Goal: Communication & Community: Connect with others

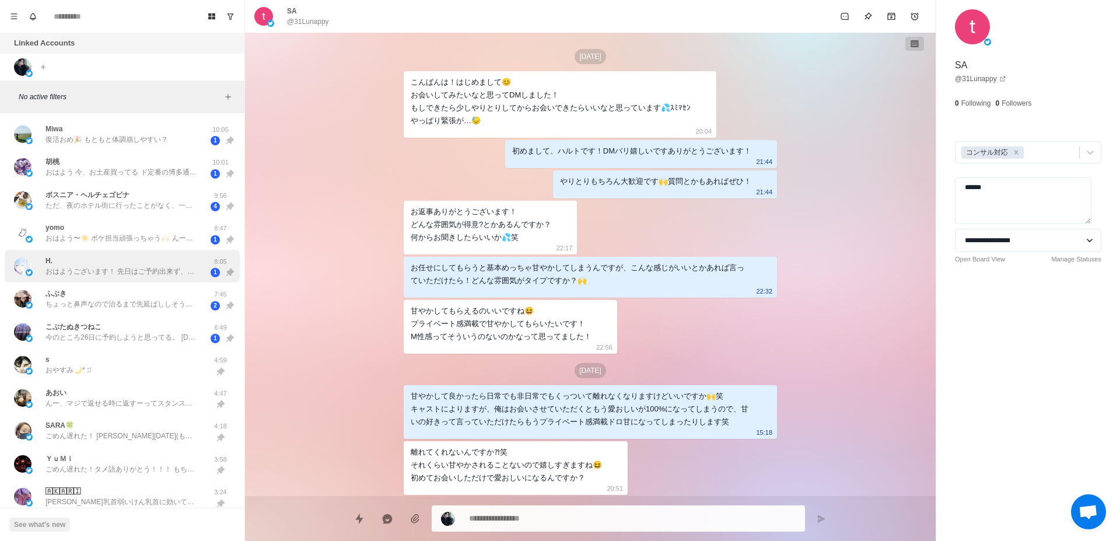
click at [83, 269] on p "おはようございます！ 先日はご予約出来ず、申し訳ございませんでした🙇‍♀️ 急なのですが、本日14:30から100分で空きございますか？ 場所は池袋希望です！…" at bounding box center [121, 271] width 152 height 10
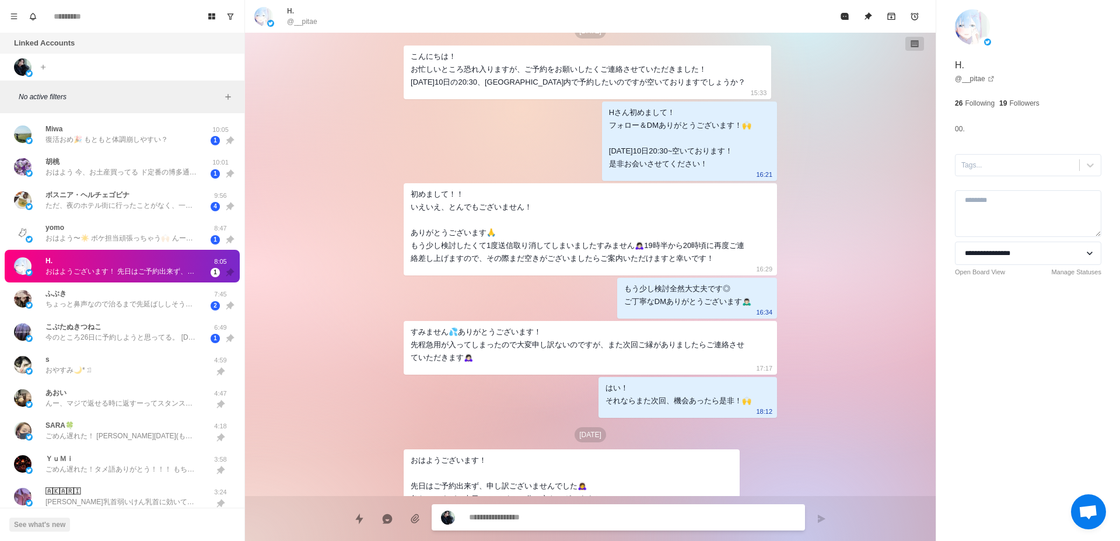
scroll to position [99, 0]
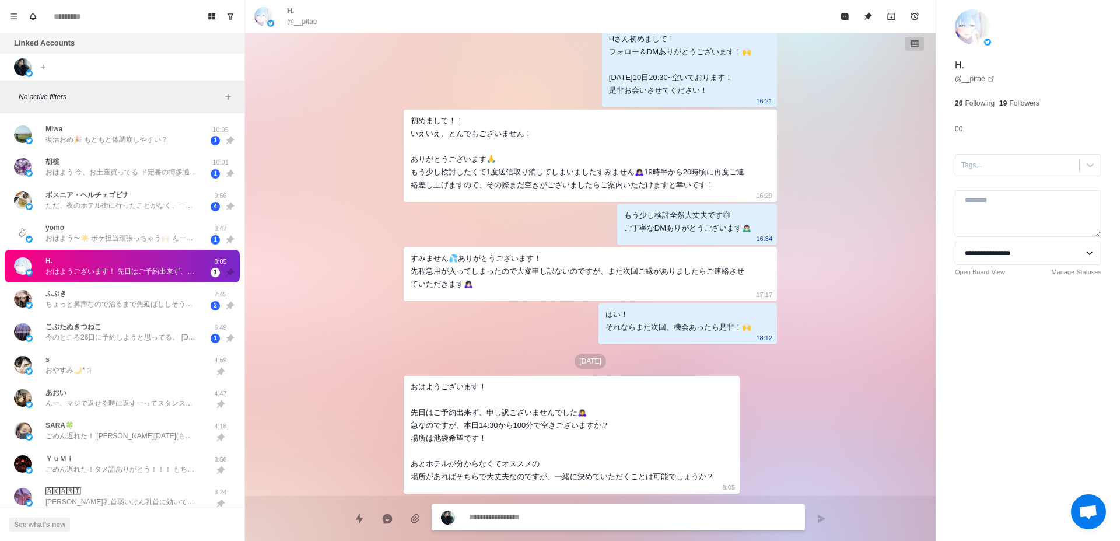
click at [972, 78] on link "@ __pitae" at bounding box center [975, 78] width 40 height 10
click at [92, 313] on div "ふぶき ちょっと鼻声なので治るまで先延ばししそうです いまのところ平日の午後を考えています それまで妄想で繋いでいます 7:45 2" at bounding box center [122, 298] width 235 height 33
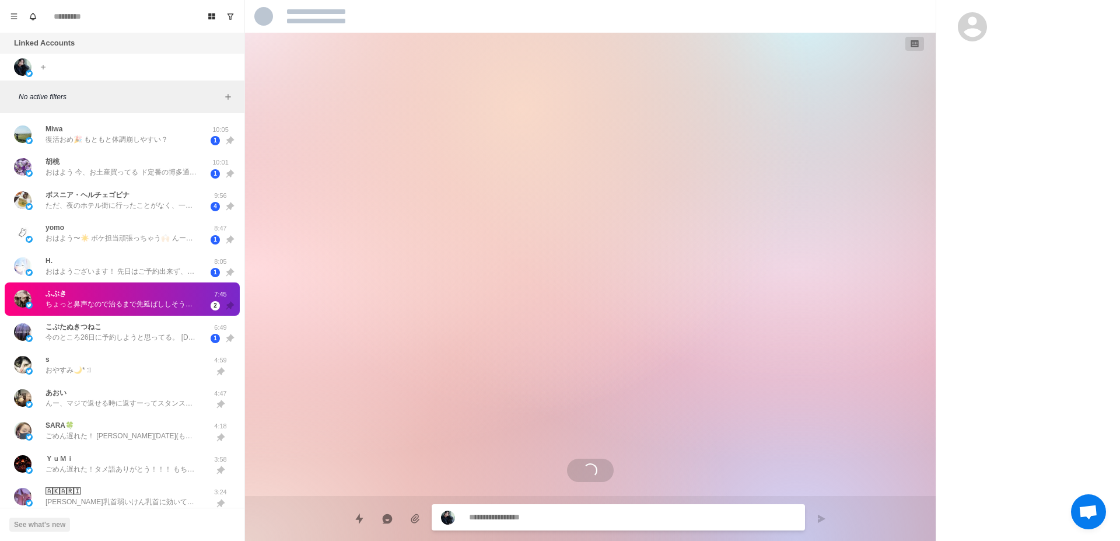
scroll to position [703, 0]
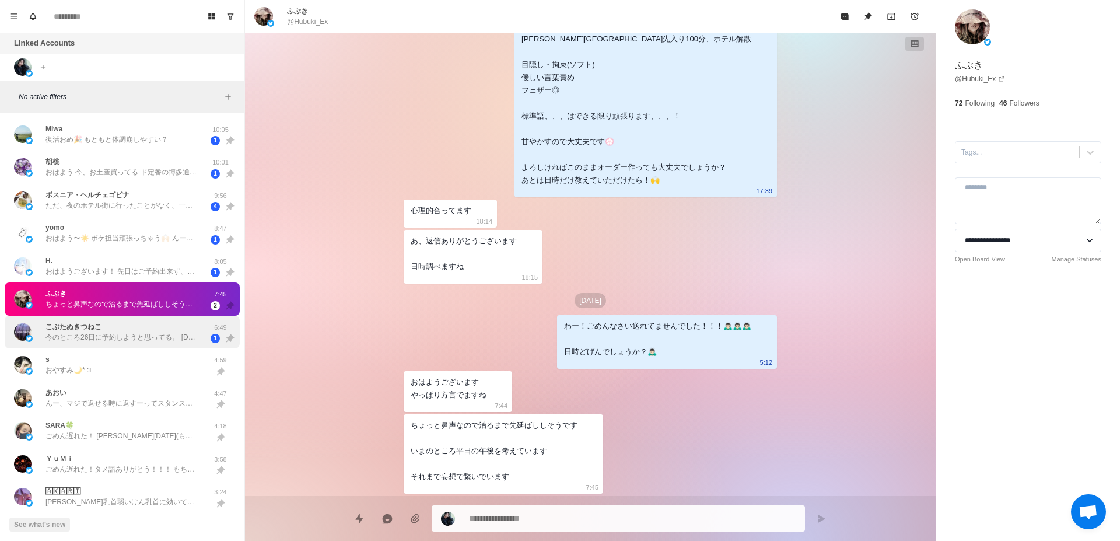
click at [178, 329] on div "こぶたぬきつねこ 今のところ26日に予約しようと思ってる。 10日前になったらお店に予約LINEすればいいんだよね？ あと、福岡のラブホ🏩って、どこがオススメ？" at bounding box center [121, 331] width 152 height 21
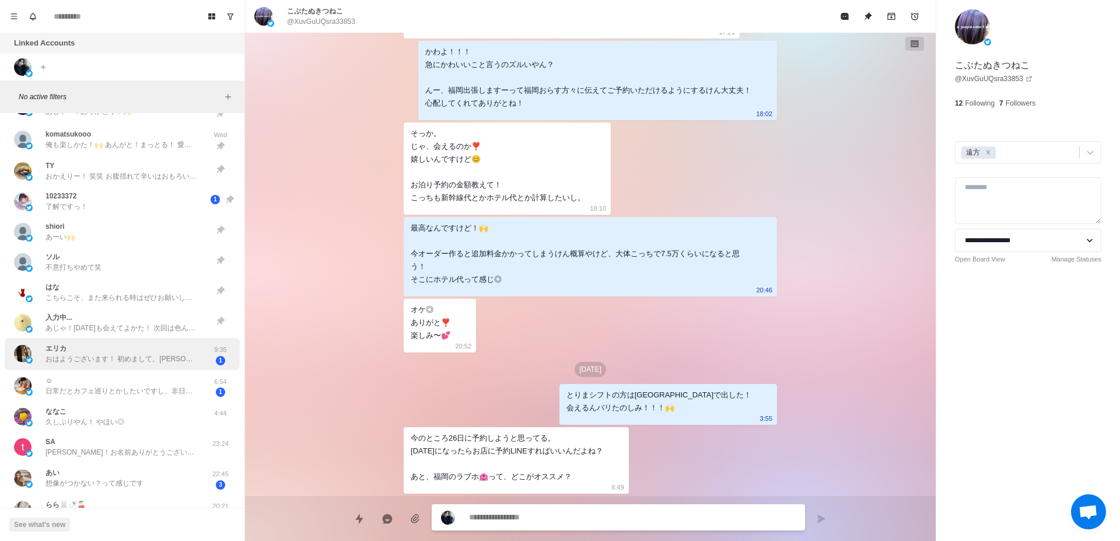
scroll to position [220, 0]
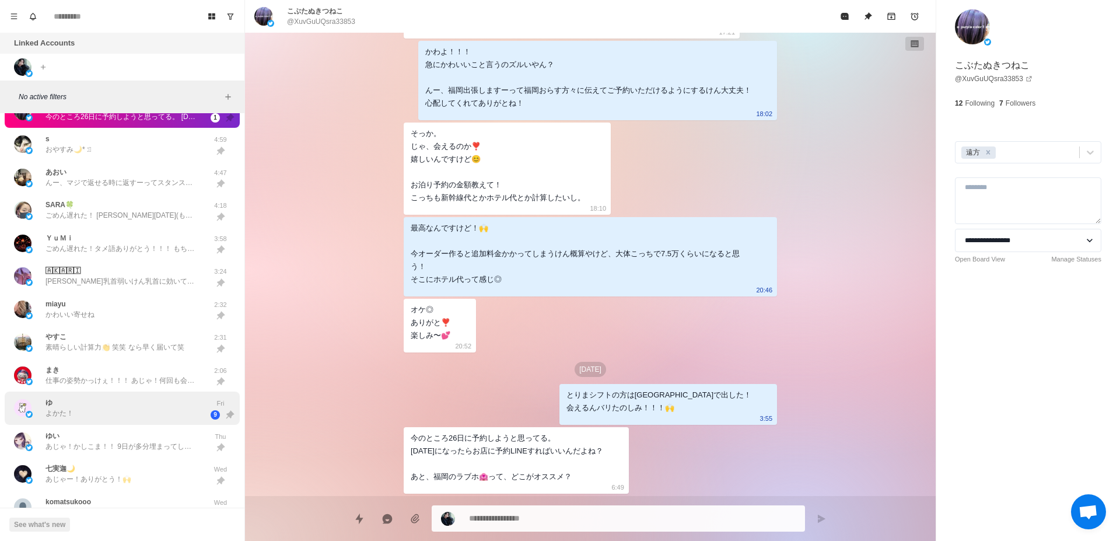
click at [138, 413] on div "ゆ よかた！" at bounding box center [110, 408] width 192 height 24
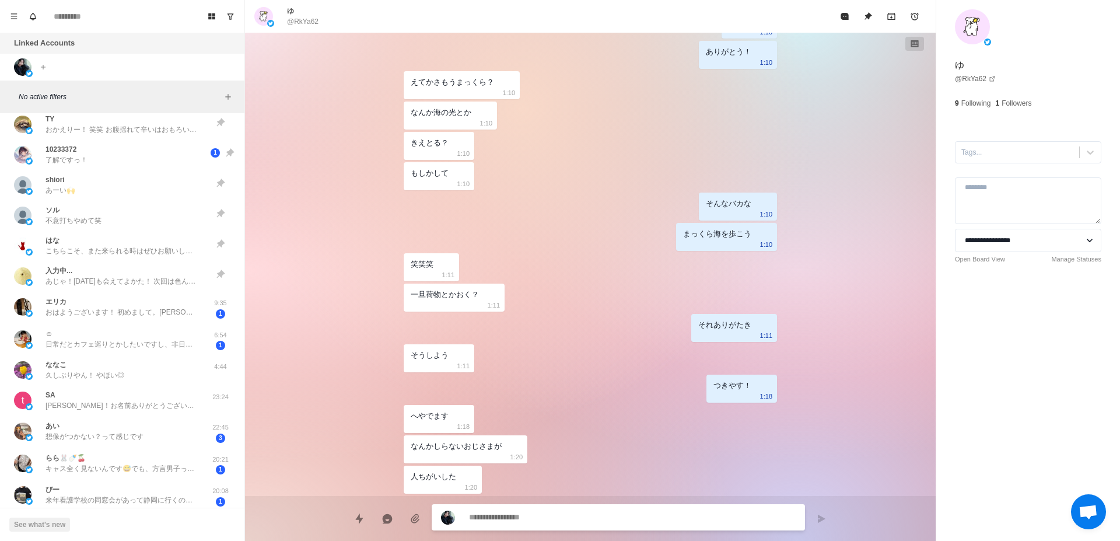
scroll to position [661, 0]
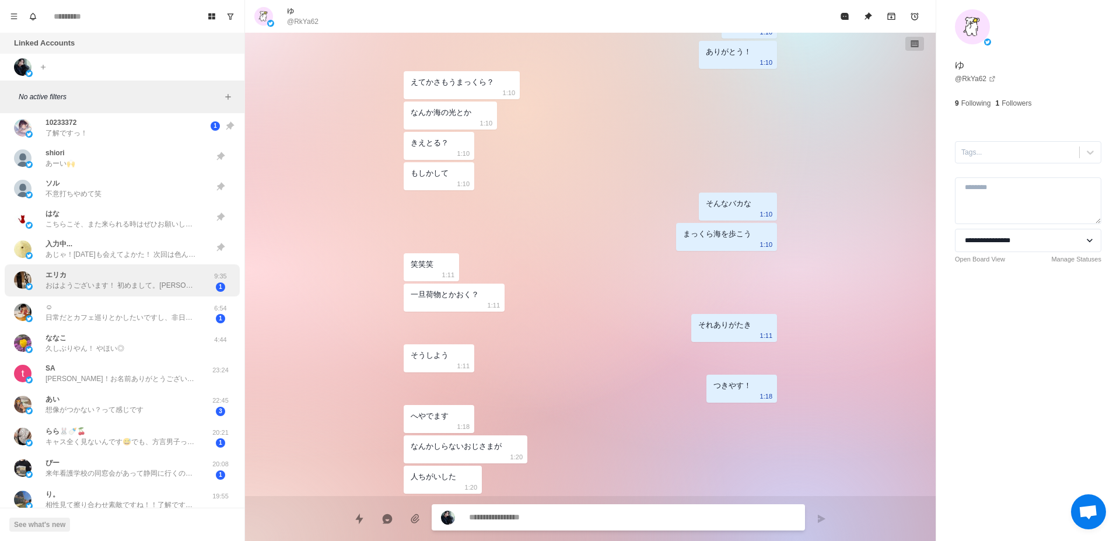
click at [177, 294] on div "エリカ おはようございます！ 初めまして。エリカと申します。 フォローして頂きまして どうもありがとうございます。 9:35 1" at bounding box center [122, 280] width 235 height 32
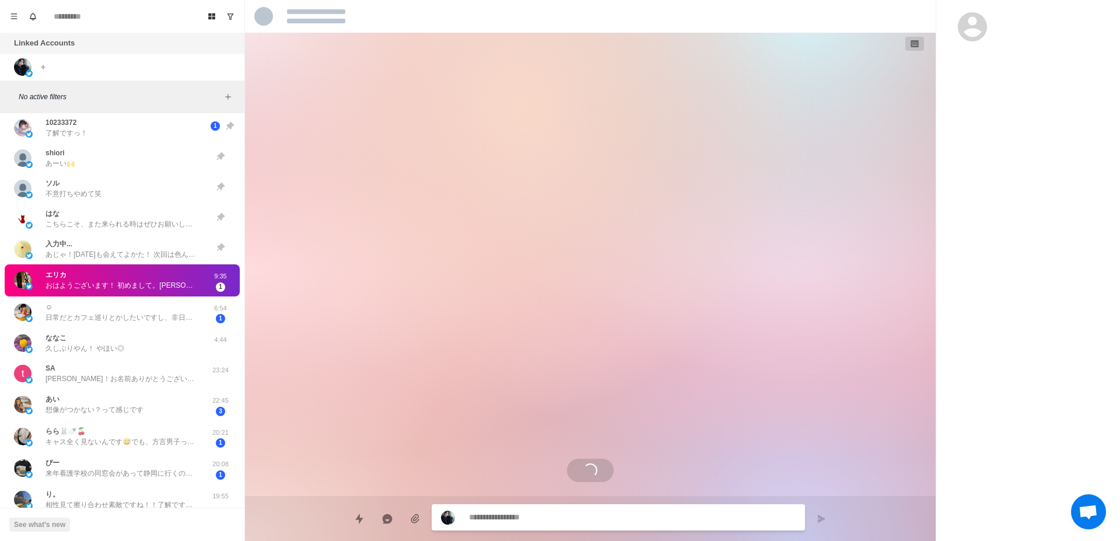
scroll to position [0, 0]
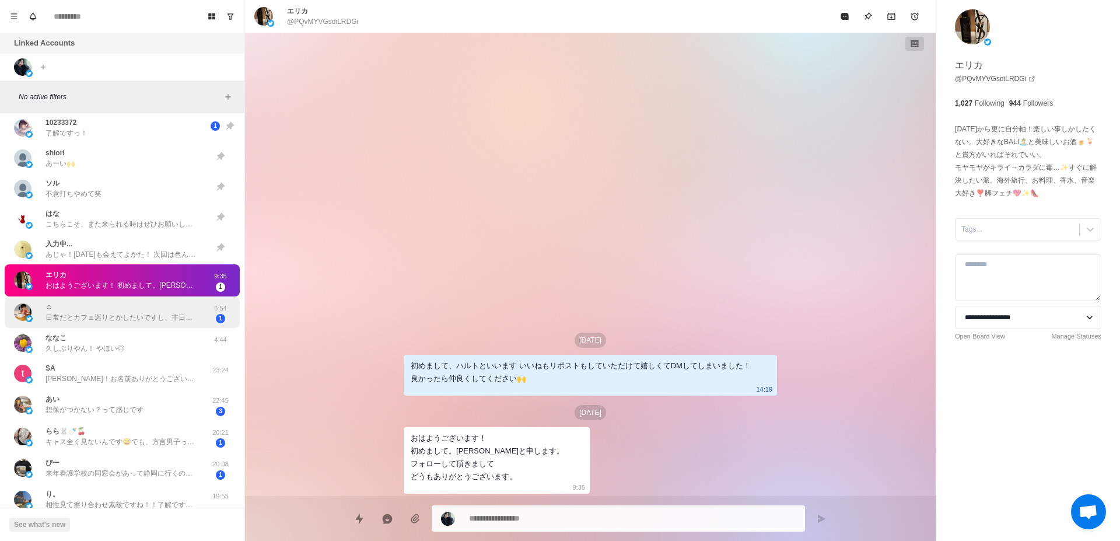
click at [176, 322] on p "日常だとカフェ巡りとかしたいですし、非日常だとばちぼこにいかれたいです😉笑笑笑" at bounding box center [121, 317] width 152 height 10
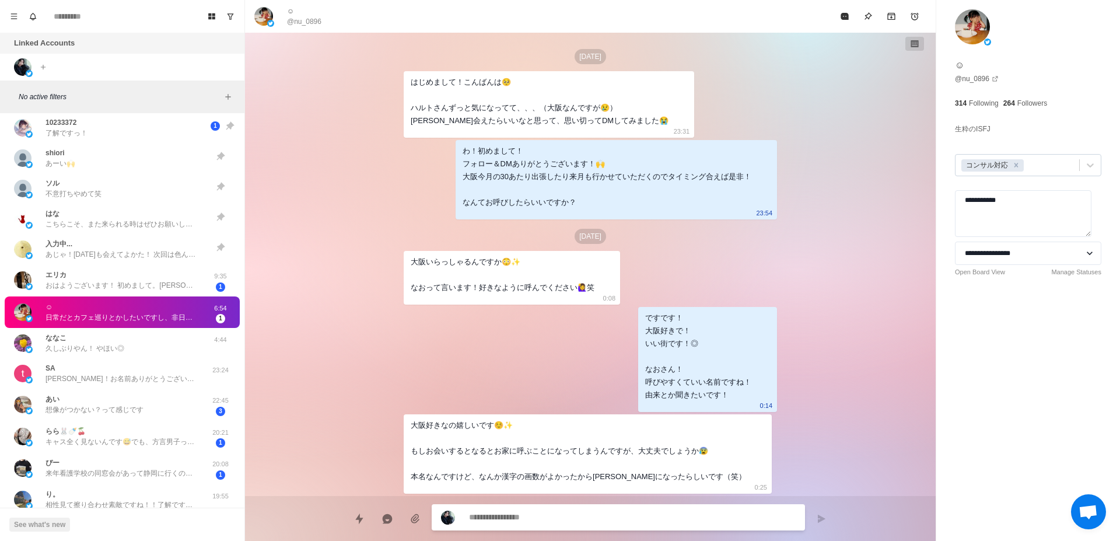
click at [1043, 166] on div at bounding box center [1049, 165] width 47 height 13
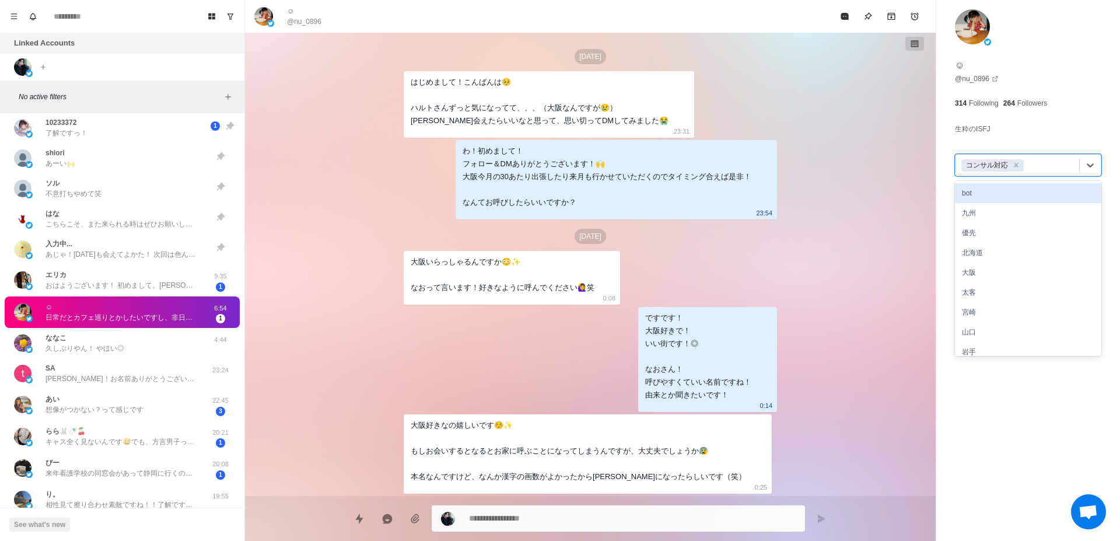
type textarea "*"
type input "*"
type textarea "*"
type input "**"
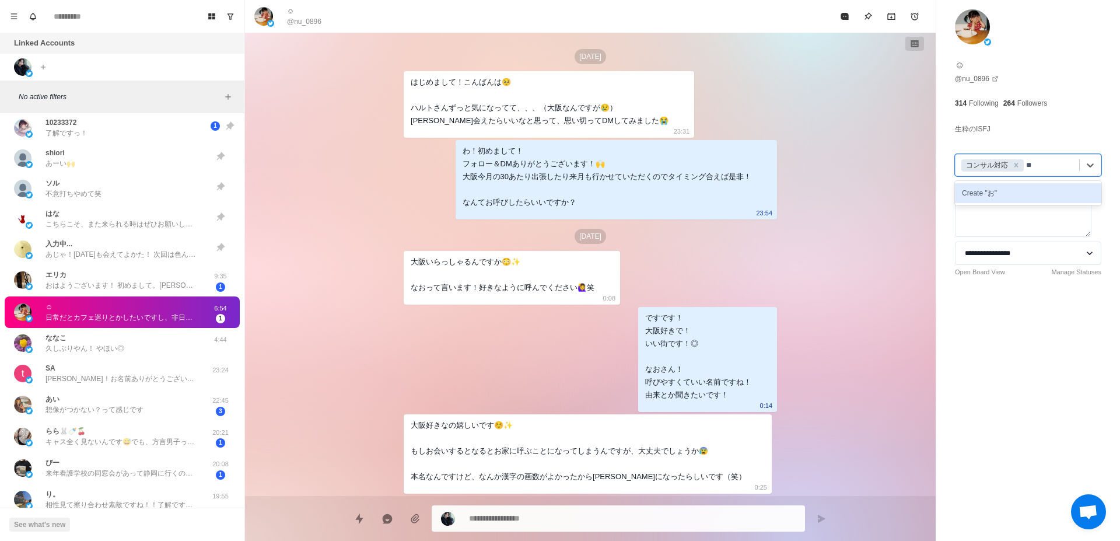
type textarea "*"
type input "***"
type textarea "*"
type input "****"
type textarea "*"
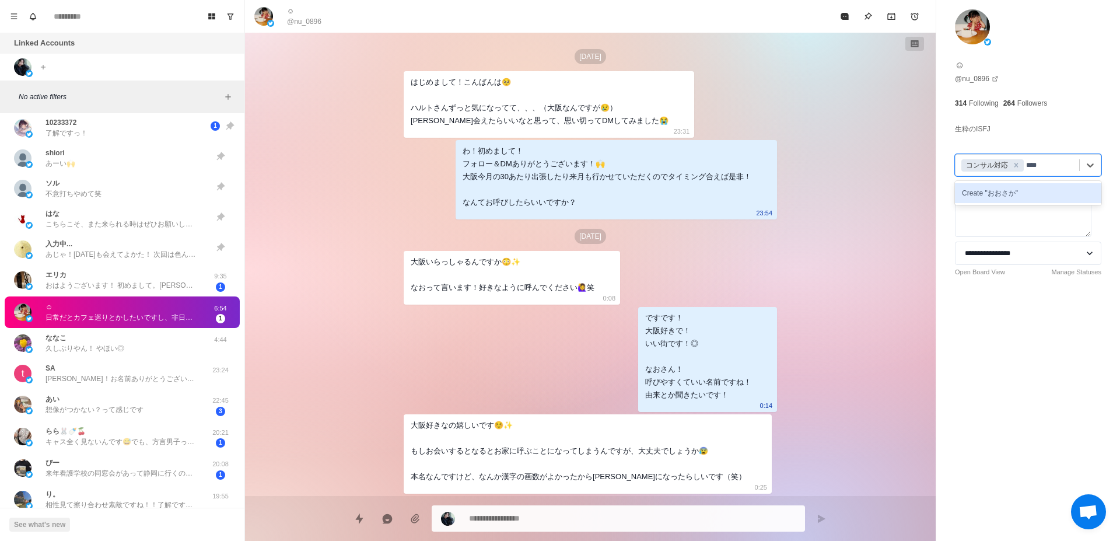
type input "**"
type textarea "*"
click at [1053, 199] on div "大阪" at bounding box center [1028, 193] width 146 height 20
click at [1056, 216] on textarea "**********" at bounding box center [1023, 213] width 136 height 47
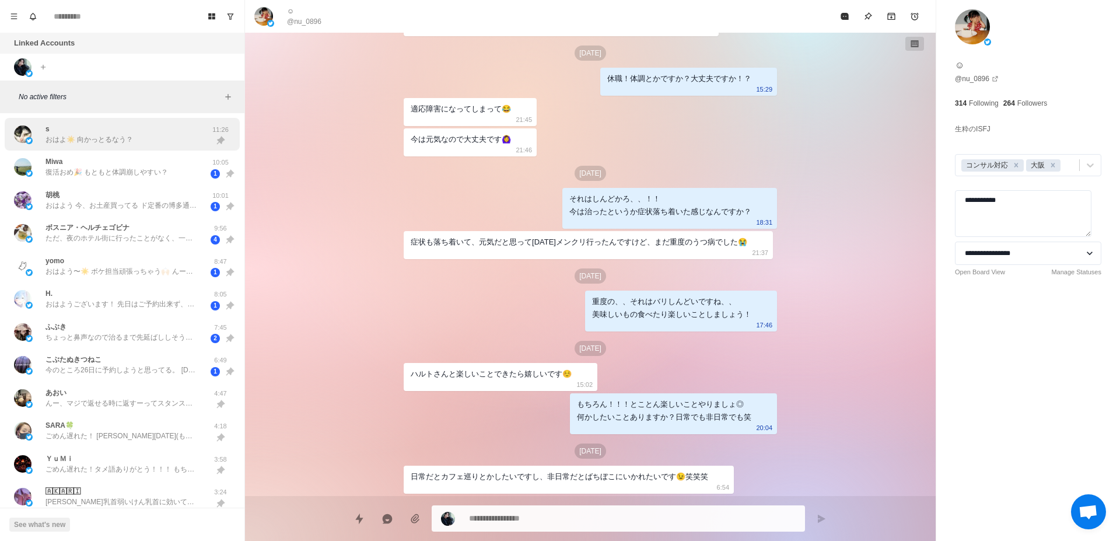
click at [135, 130] on div "s おはよ☀️ 向かっとるなう？" at bounding box center [110, 134] width 192 height 24
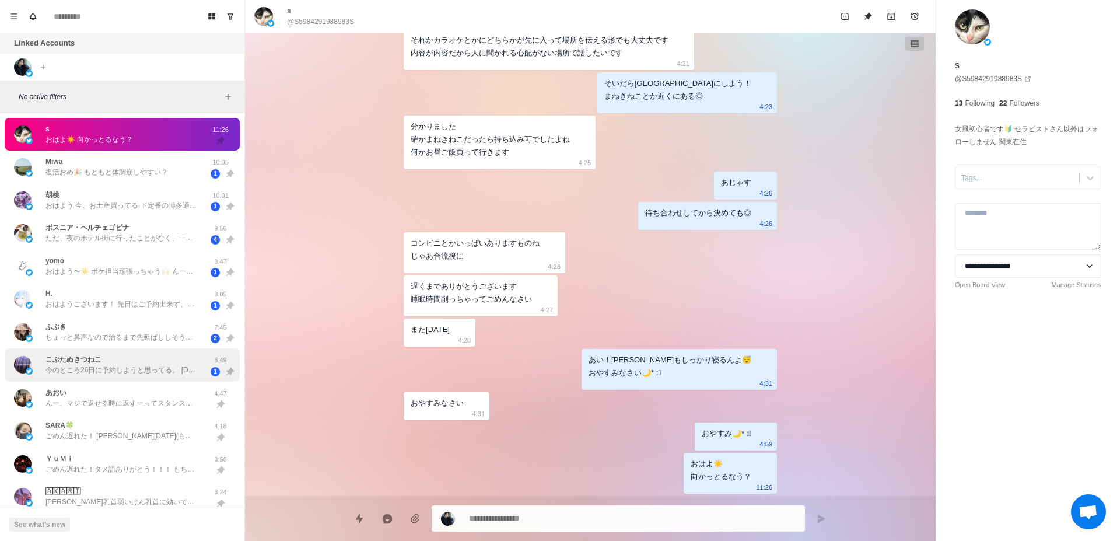
click at [104, 350] on div "こぶたぬきつねこ 今のところ26日に予約しようと思ってる。 10日前になったらお店に予約LINEすればいいんだよね？ あと、福岡のラブホ🏩って、どこがオススメ…" at bounding box center [122, 364] width 235 height 33
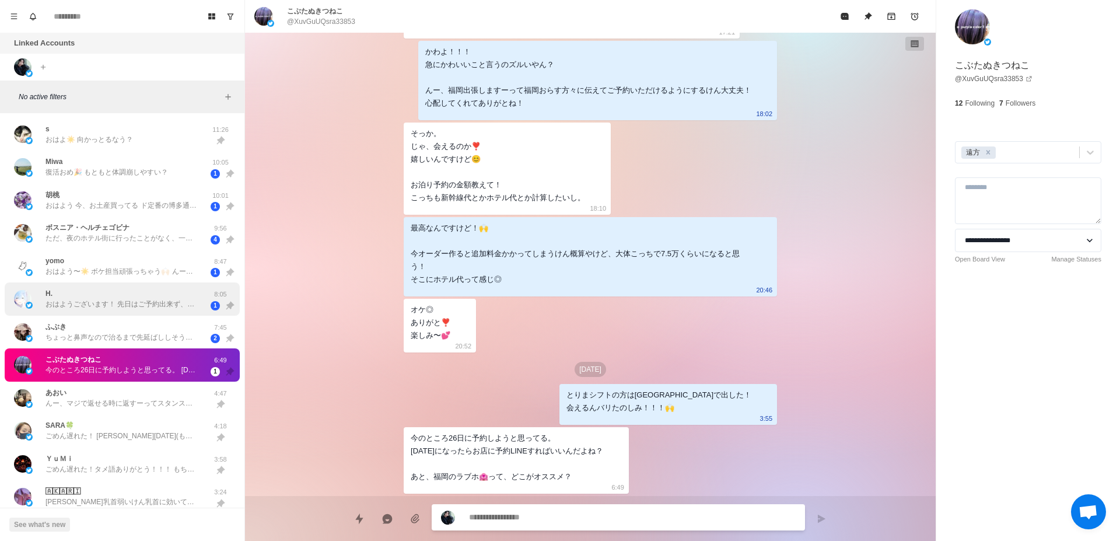
scroll to position [73, 0]
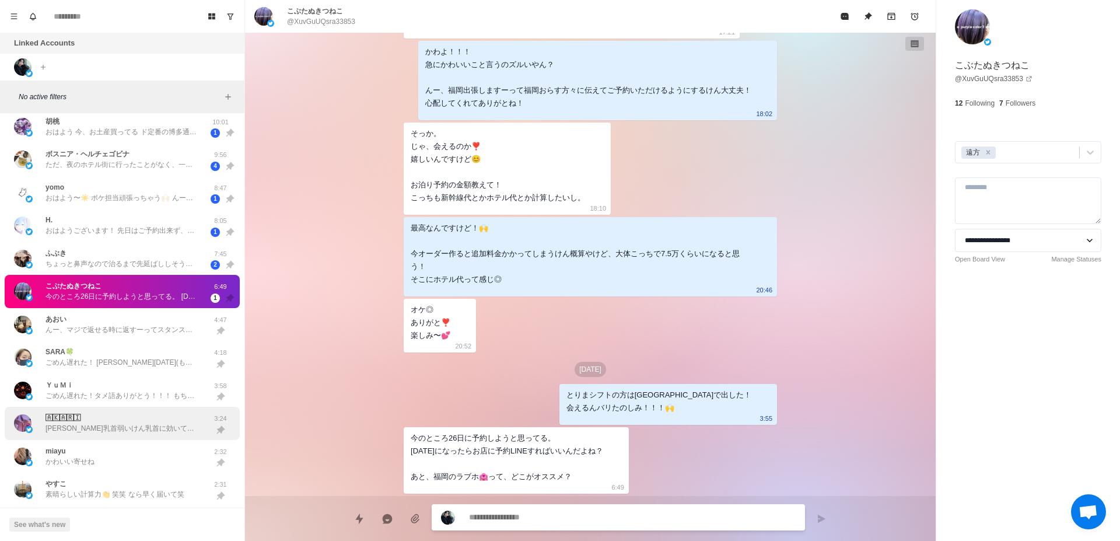
click at [114, 419] on div "🄰🄺🄰🅁🄸 あかり乳首弱いけん乳首に効いてほし？ 俺も一緒におれるならそれだけで幸🥰 おしゃバチコーイ！！！ 愛しとるでな！" at bounding box center [121, 422] width 152 height 21
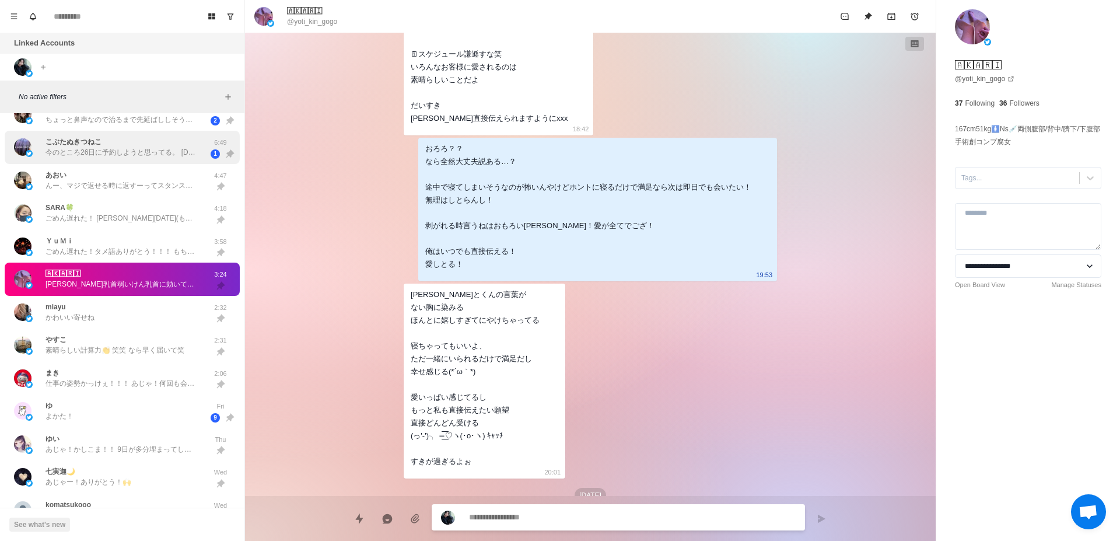
scroll to position [220, 0]
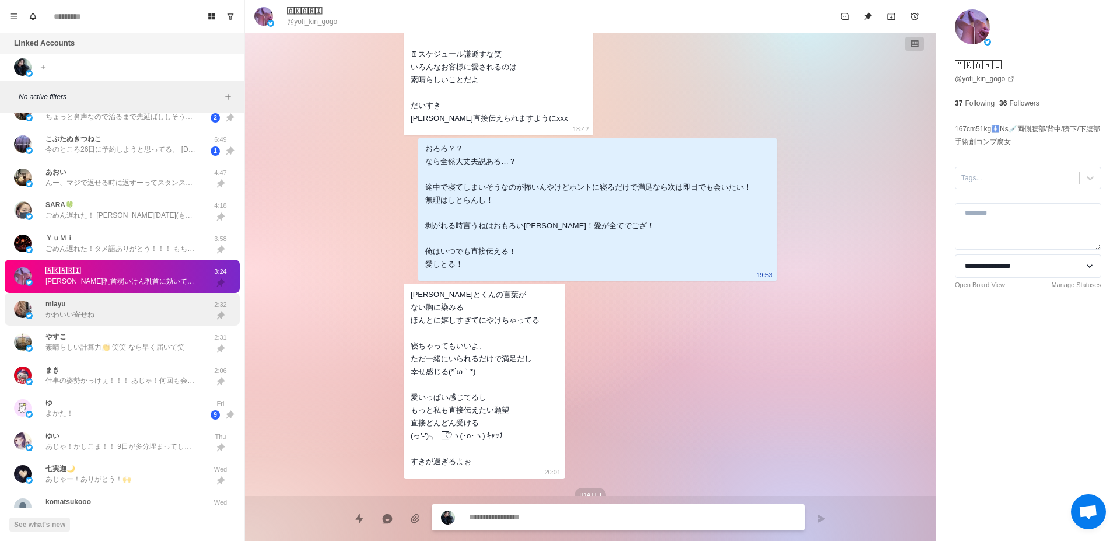
click at [96, 313] on div "miayu かわいい寄せね" at bounding box center [110, 309] width 192 height 24
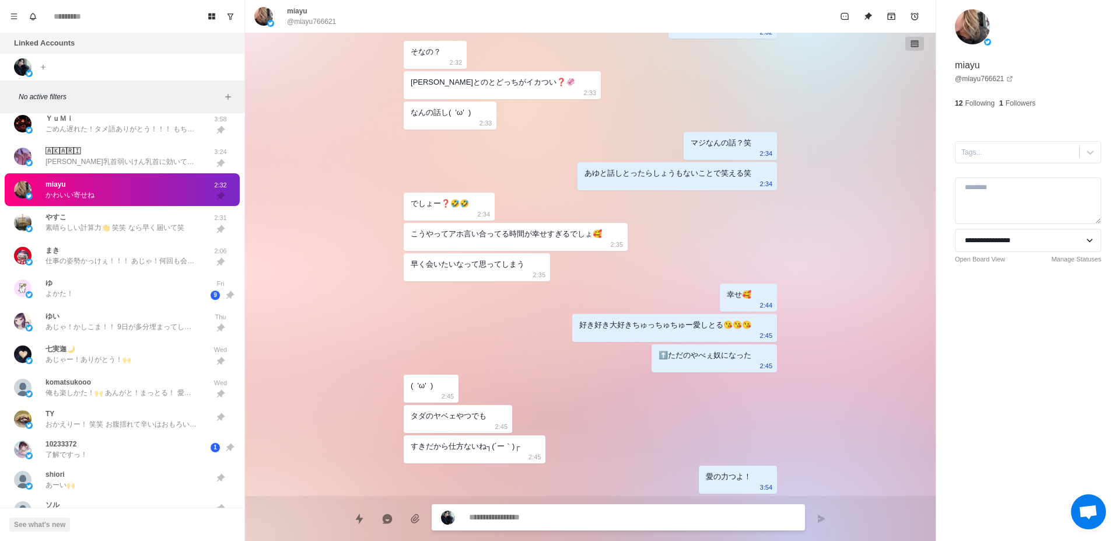
scroll to position [367, 0]
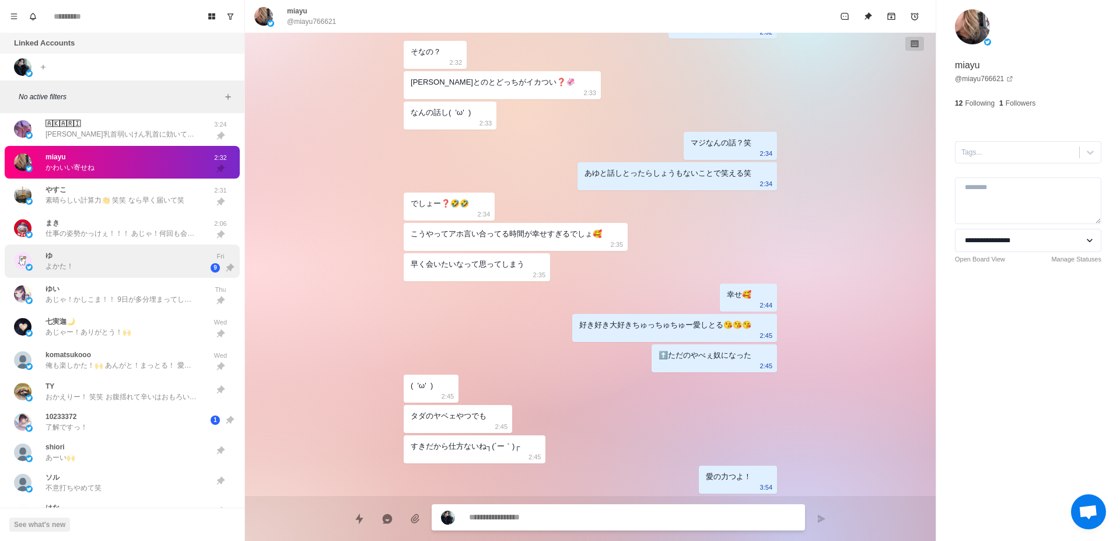
click at [191, 271] on div "ゆ よかた！" at bounding box center [110, 261] width 192 height 24
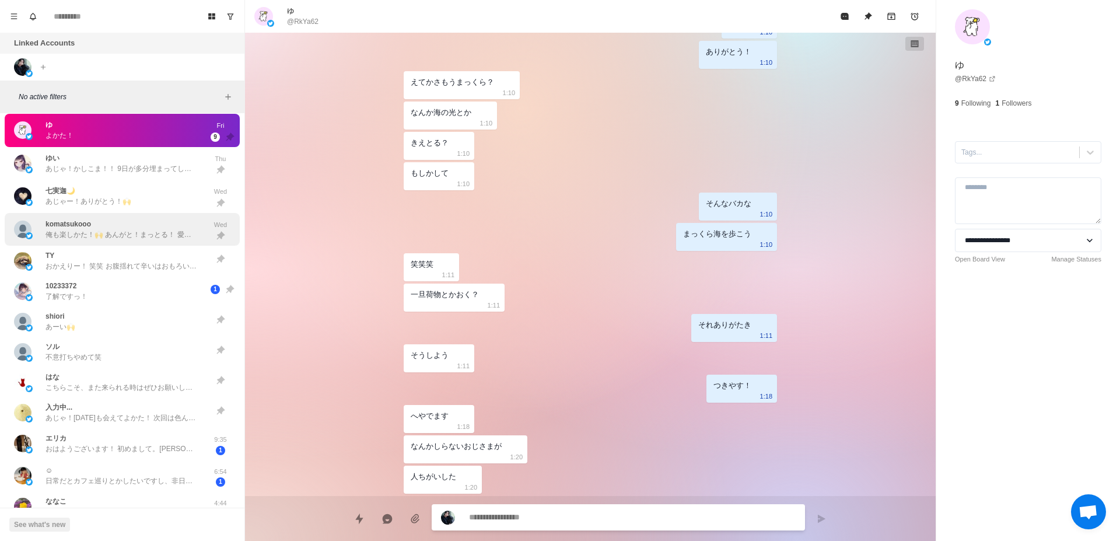
scroll to position [588, 0]
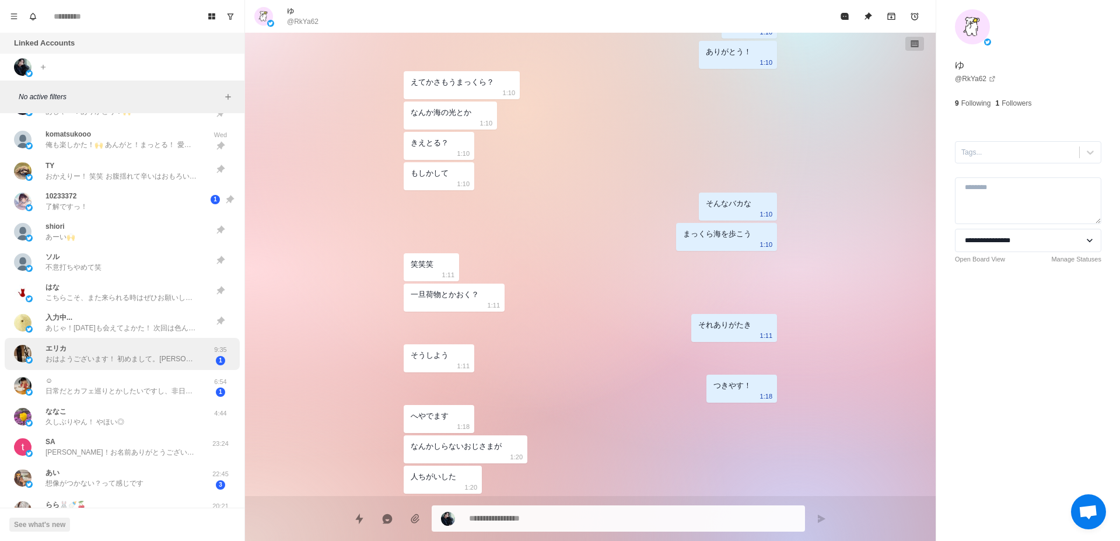
click at [92, 352] on div "エリカ おはようございます！ 初めまして。エリカと申します。 フォローして頂きまして どうもありがとうございます。" at bounding box center [121, 353] width 152 height 21
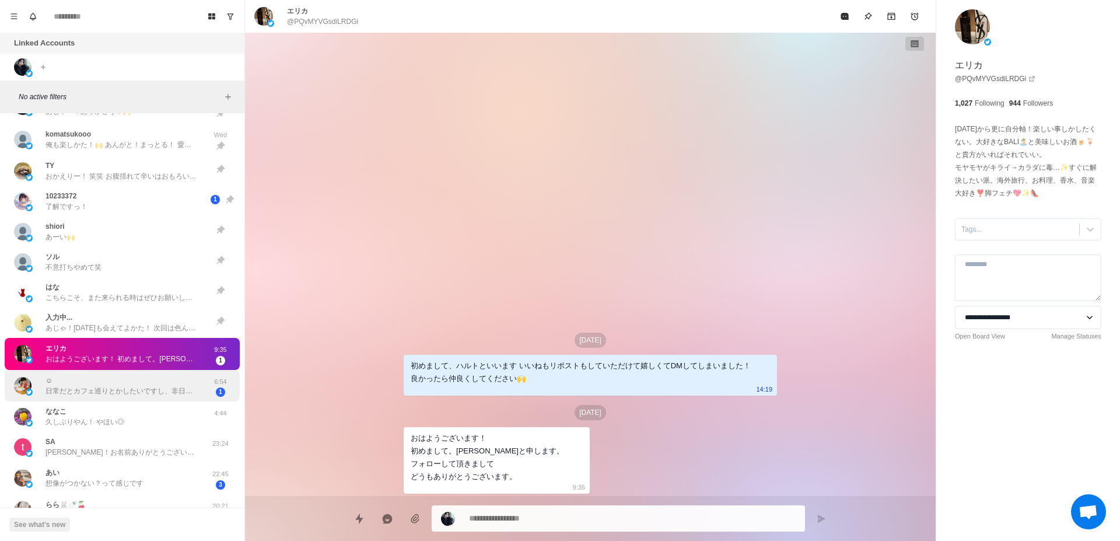
click at [90, 380] on div "☺︎ 日常だとカフェ巡りとかしたいですし、非日常だとばちぼこにいかれたいです😉笑笑笑" at bounding box center [121, 385] width 152 height 21
type textarea "*"
type textarea "**********"
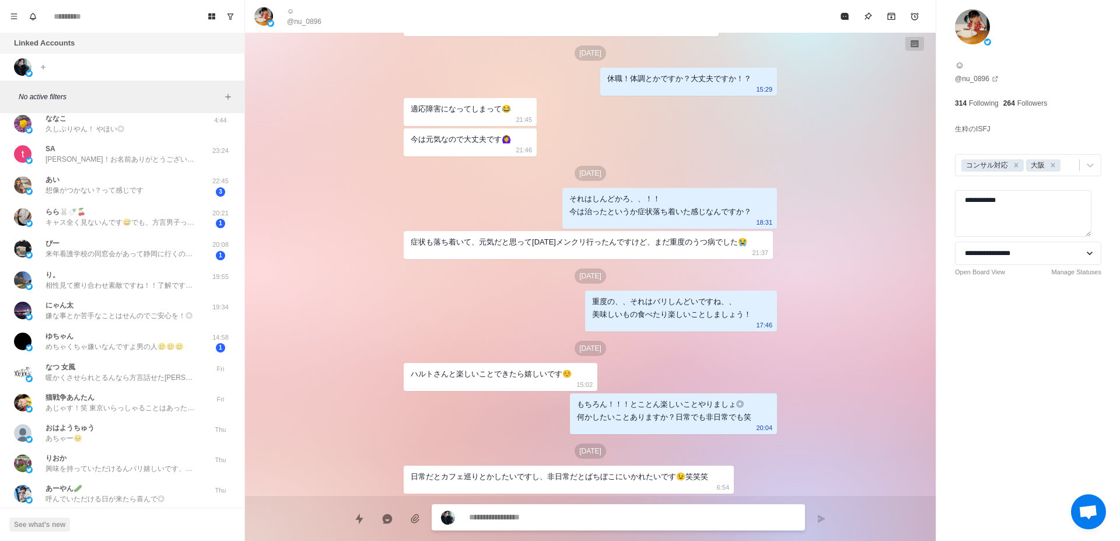
scroll to position [882, 0]
click at [69, 346] on p "めちゃくちゃ嫌いなんですよ男の人🥲🥲🥲" at bounding box center [114, 345] width 138 height 10
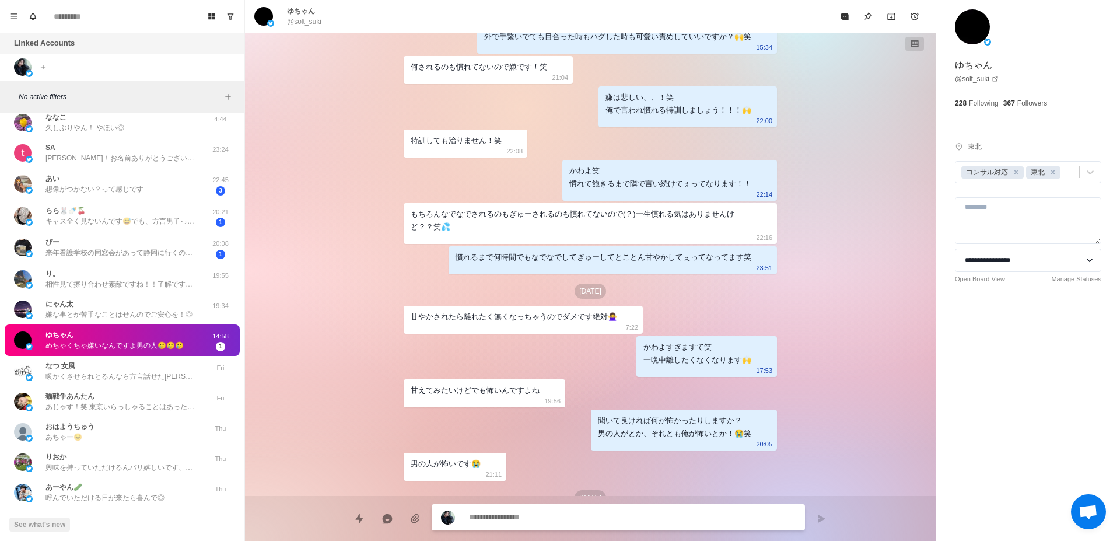
scroll to position [1125, 0]
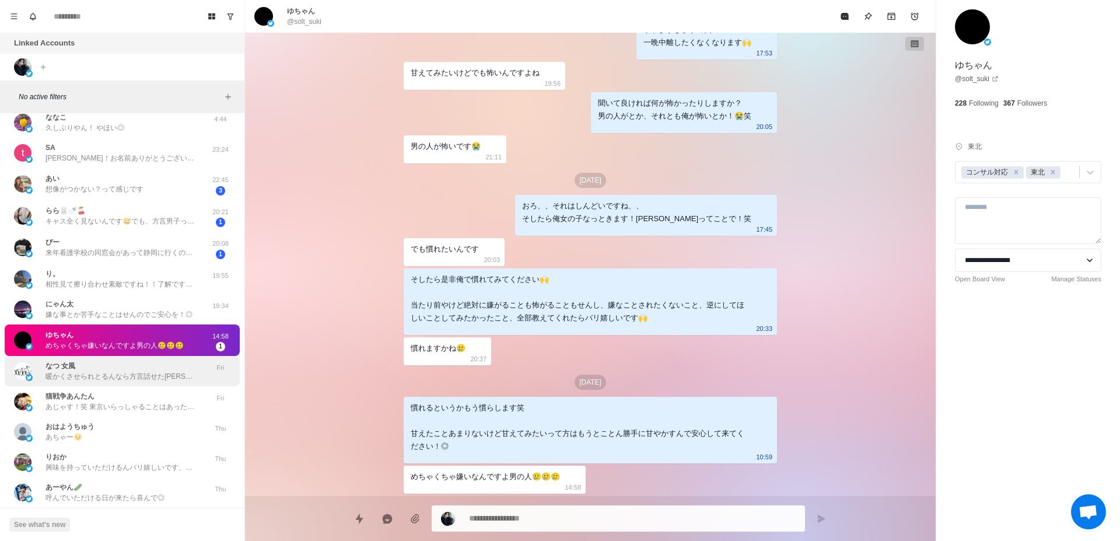
click at [104, 380] on p "暖かくさせられとるんなら方言話せた[PERSON_NAME]ありました！！笑" at bounding box center [121, 376] width 152 height 10
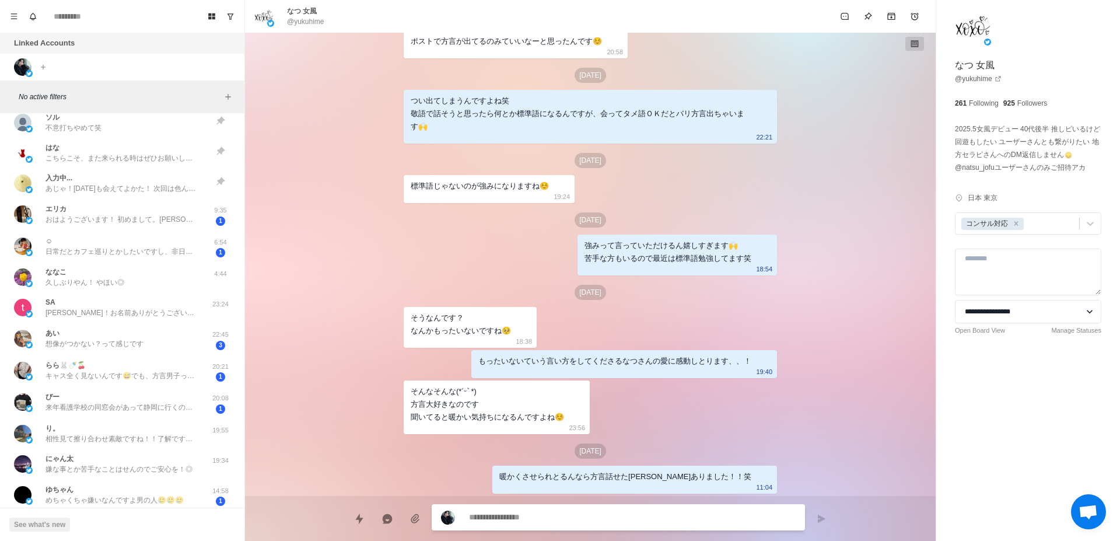
scroll to position [735, 0]
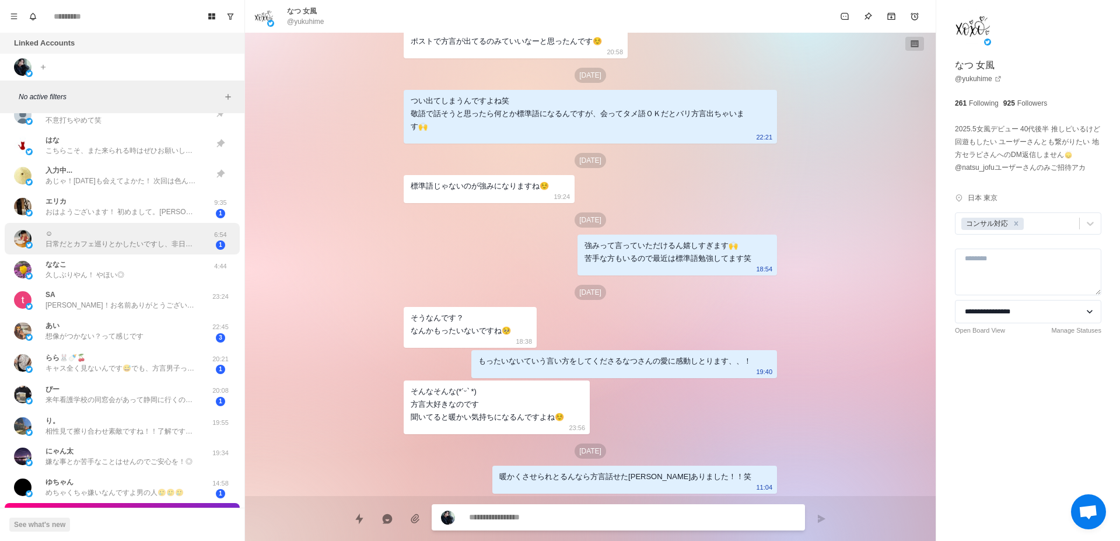
type textarea "*"
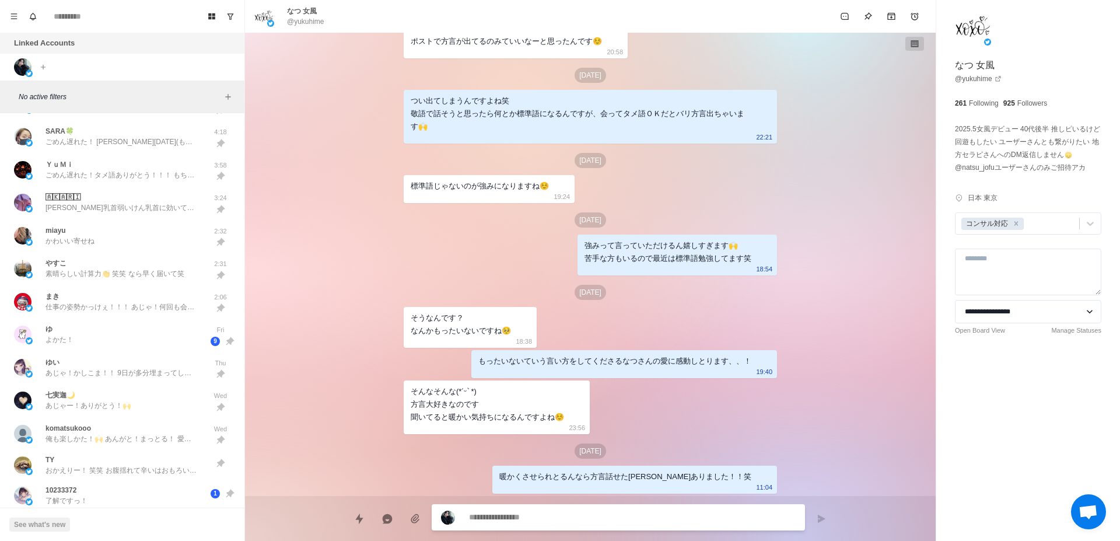
scroll to position [0, 0]
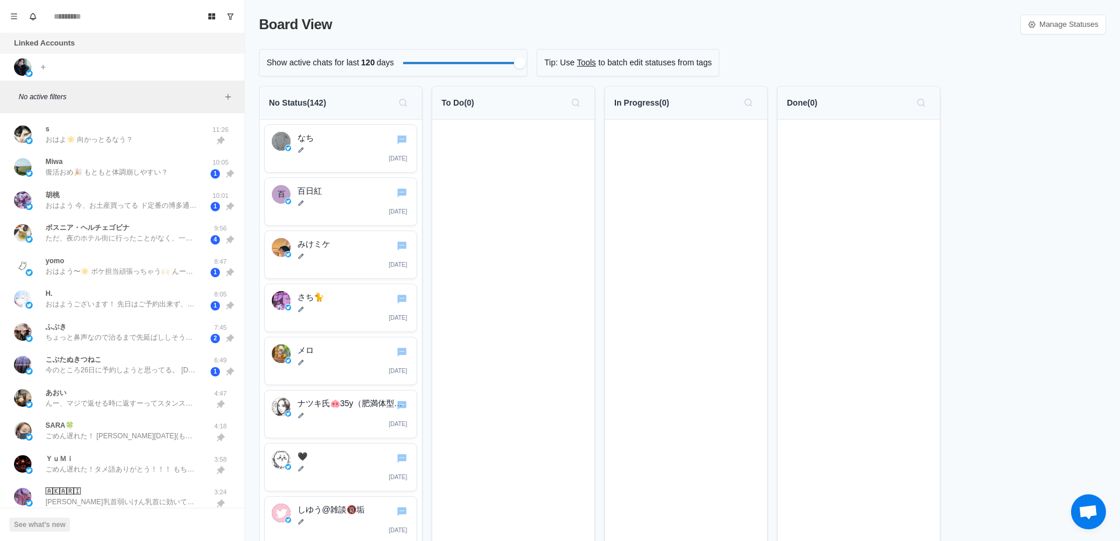
scroll to position [309, 0]
click at [158, 138] on div "s おはよ☀️ 向かっとるなう？" at bounding box center [110, 134] width 192 height 24
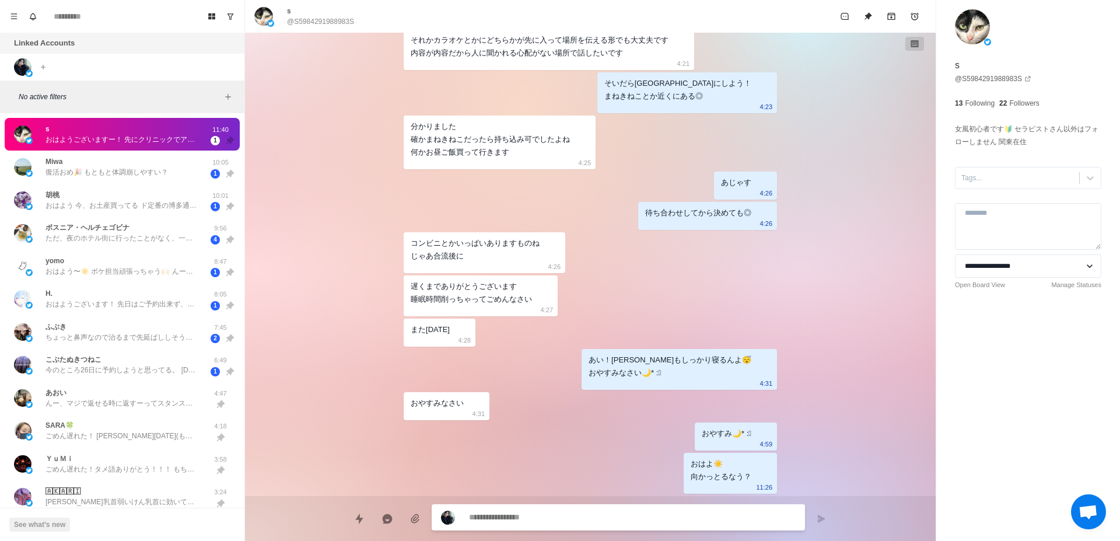
scroll to position [1387, 0]
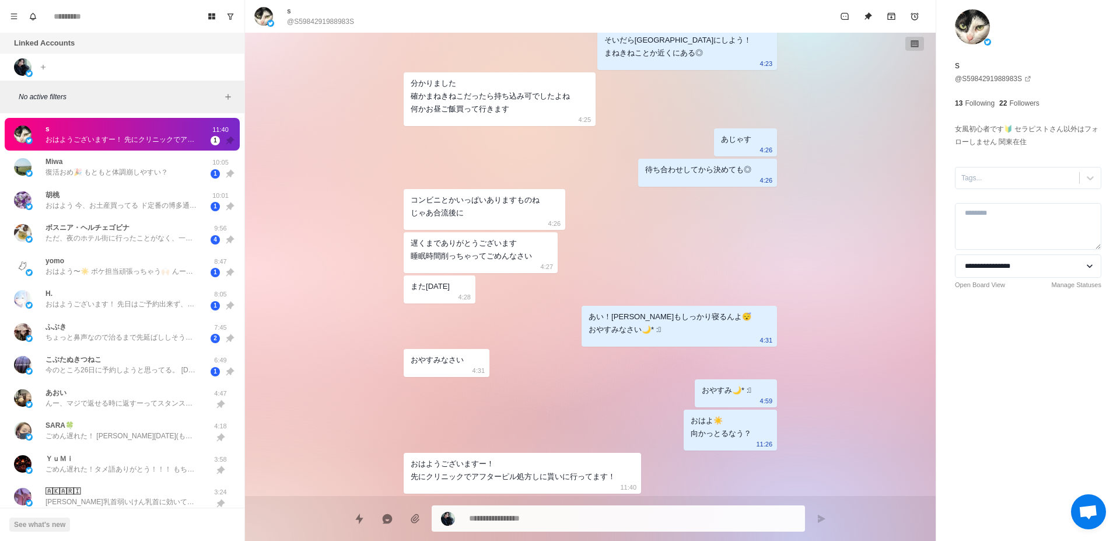
click at [861, 237] on div "[DATE] 傷ついた[PERSON_NAME]がバカなんやなくて伝えんかった俺がバカなんよ 3:53 やけんごめんって何度も謝っとる 3:54 無理かどうか…" at bounding box center [590, 264] width 690 height 463
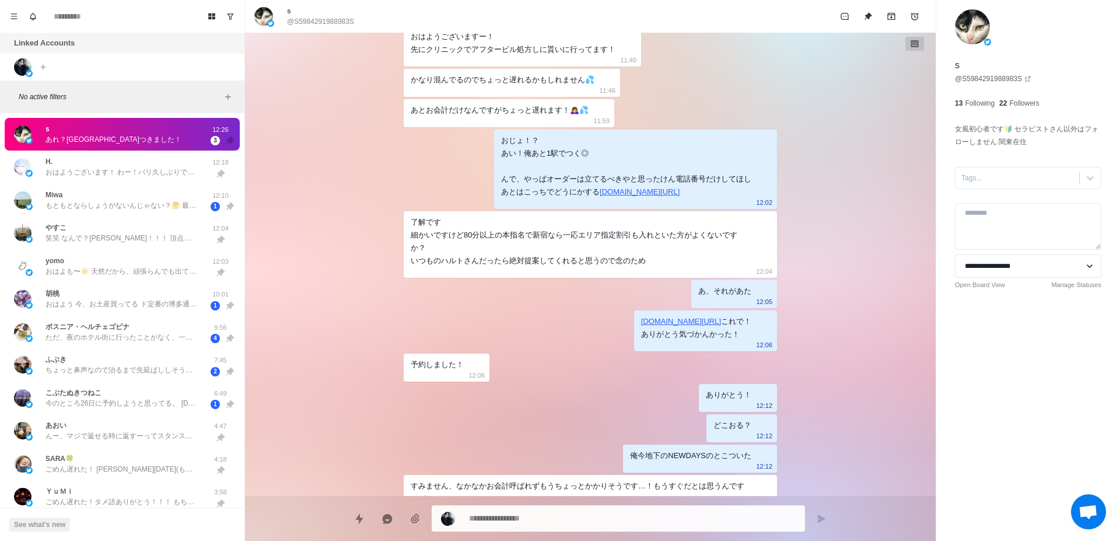
scroll to position [1515, 0]
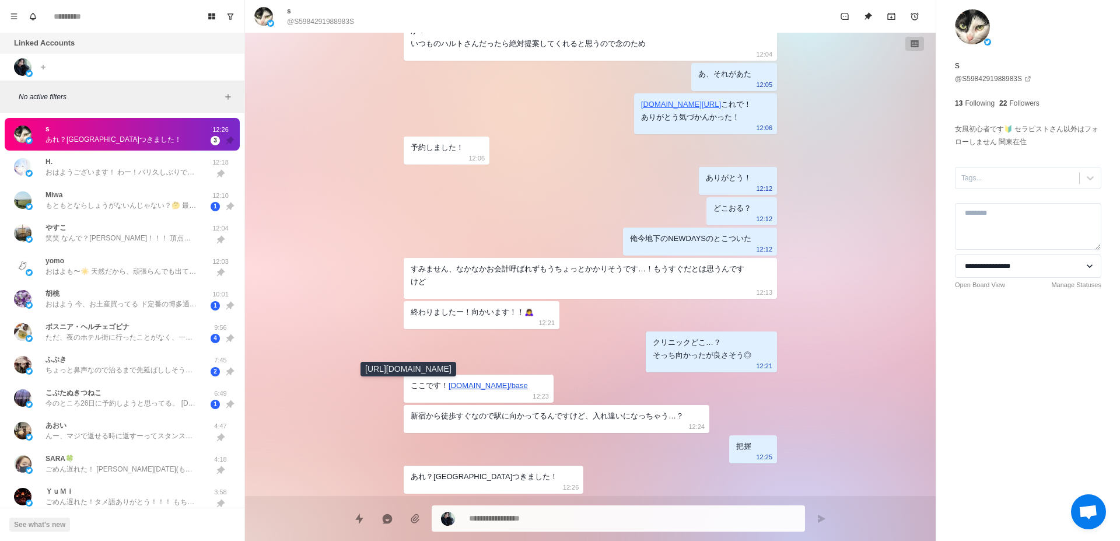
click at [448, 386] on link "[DOMAIN_NAME]/base" at bounding box center [487, 385] width 79 height 9
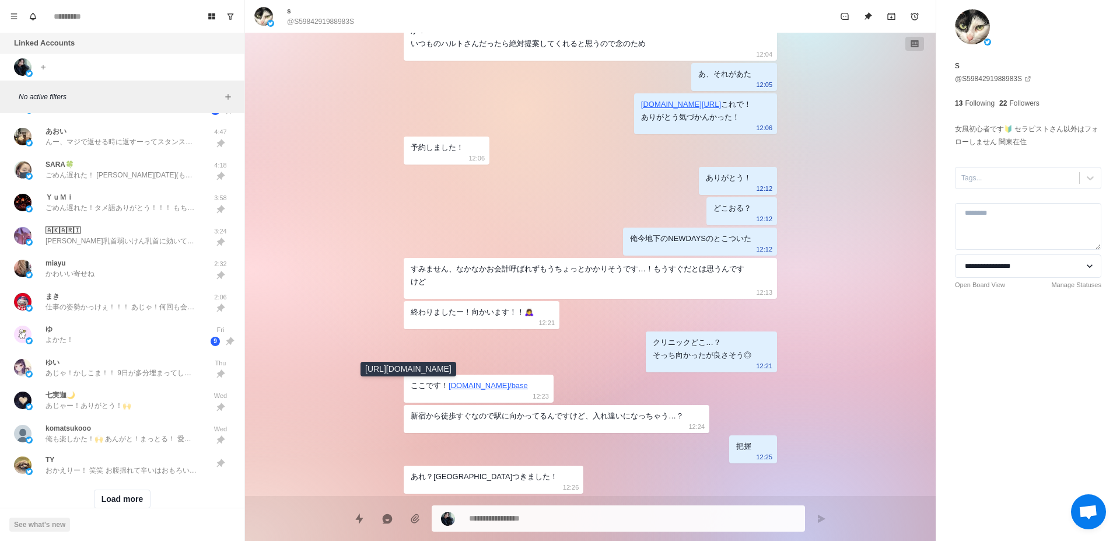
scroll to position [327, 0]
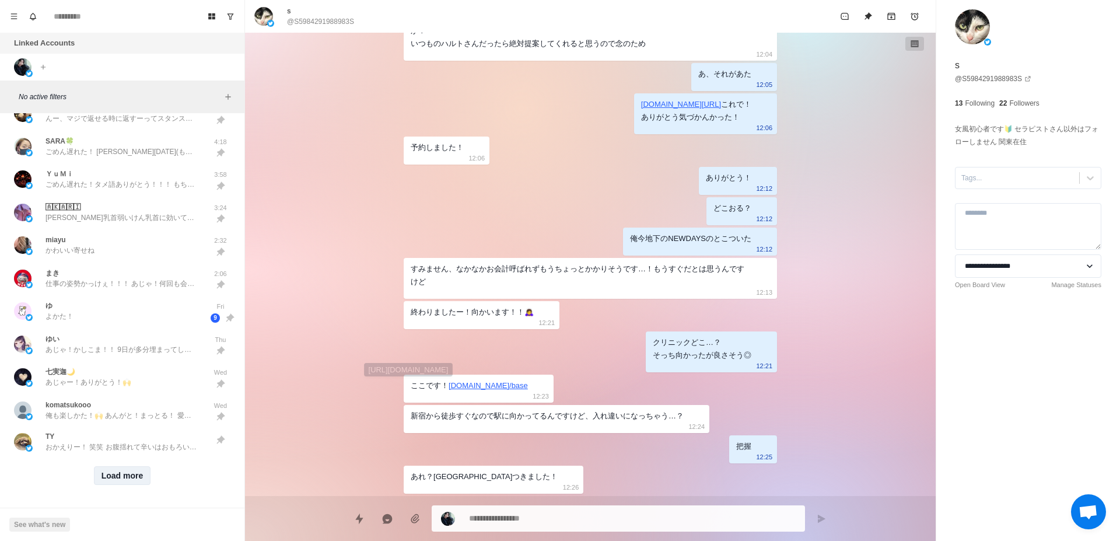
click at [132, 466] on button "Load more" at bounding box center [122, 475] width 57 height 19
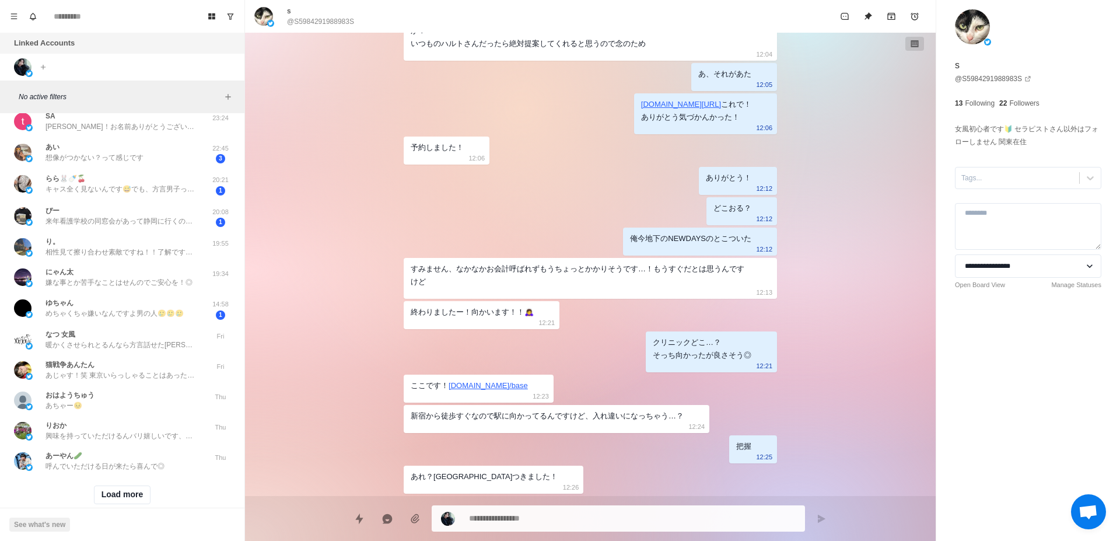
scroll to position [768, 0]
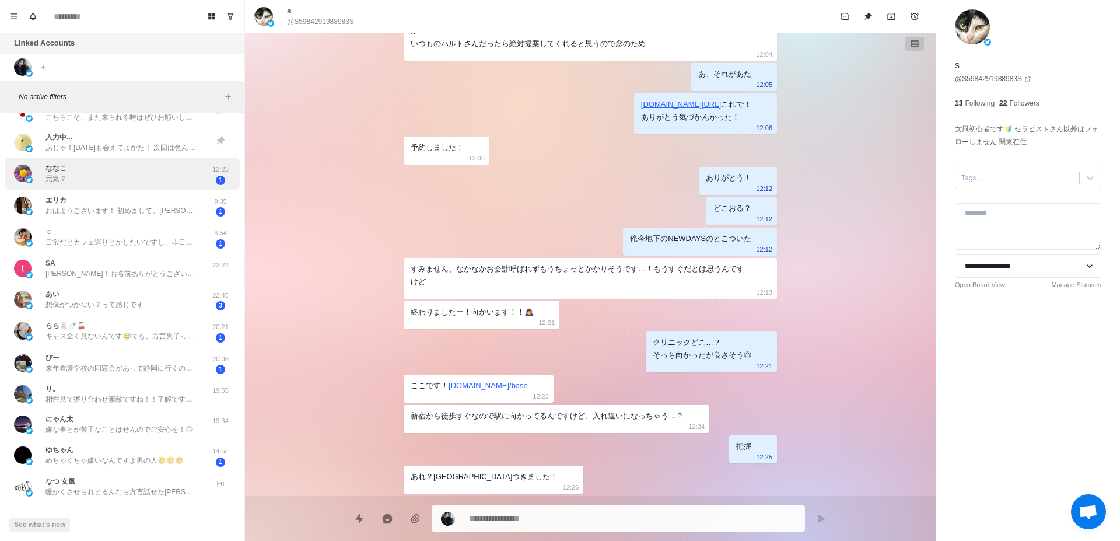
click at [147, 181] on div "ななこ 元気？" at bounding box center [110, 173] width 192 height 23
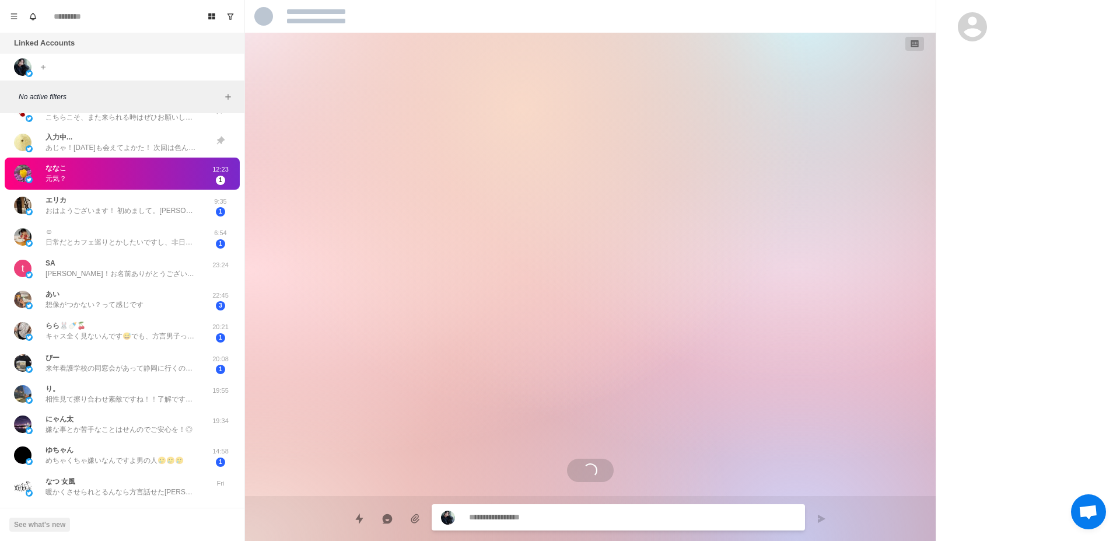
scroll to position [1197, 0]
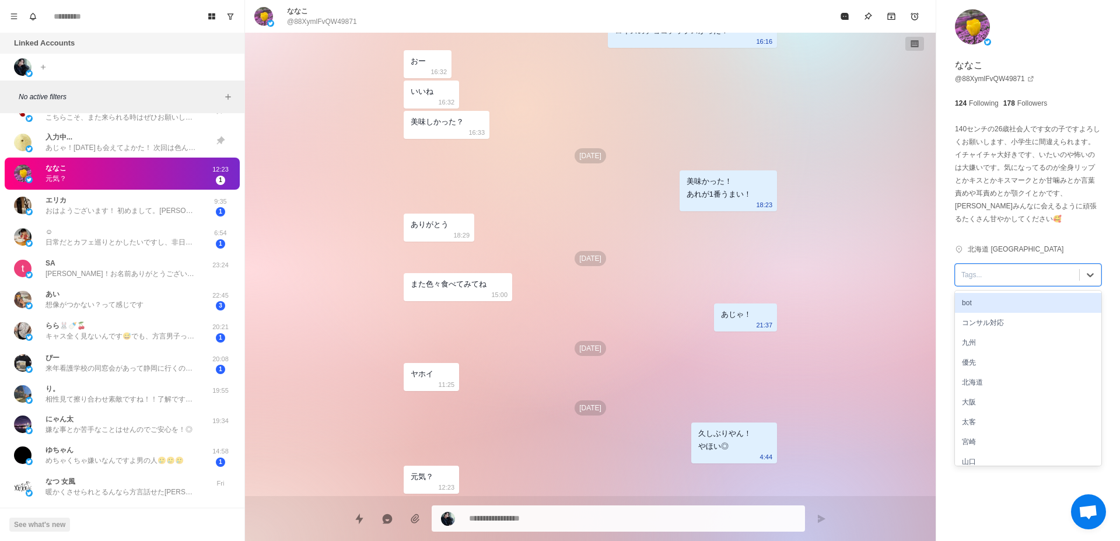
click at [1007, 277] on div at bounding box center [1017, 274] width 112 height 13
type textarea "*"
type input "***"
type textarea "*"
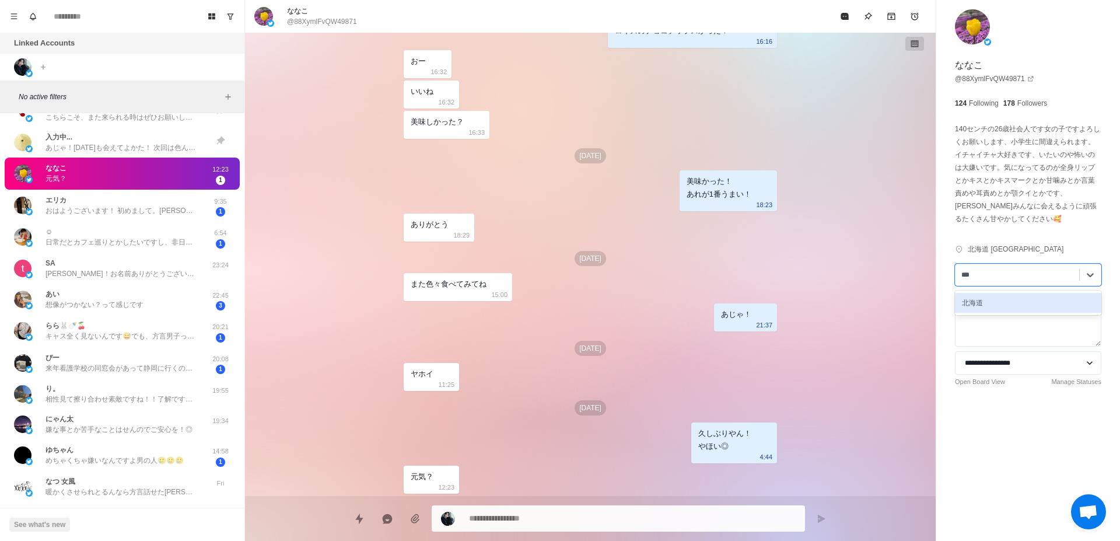
click at [1006, 301] on div "北海道" at bounding box center [1028, 303] width 146 height 20
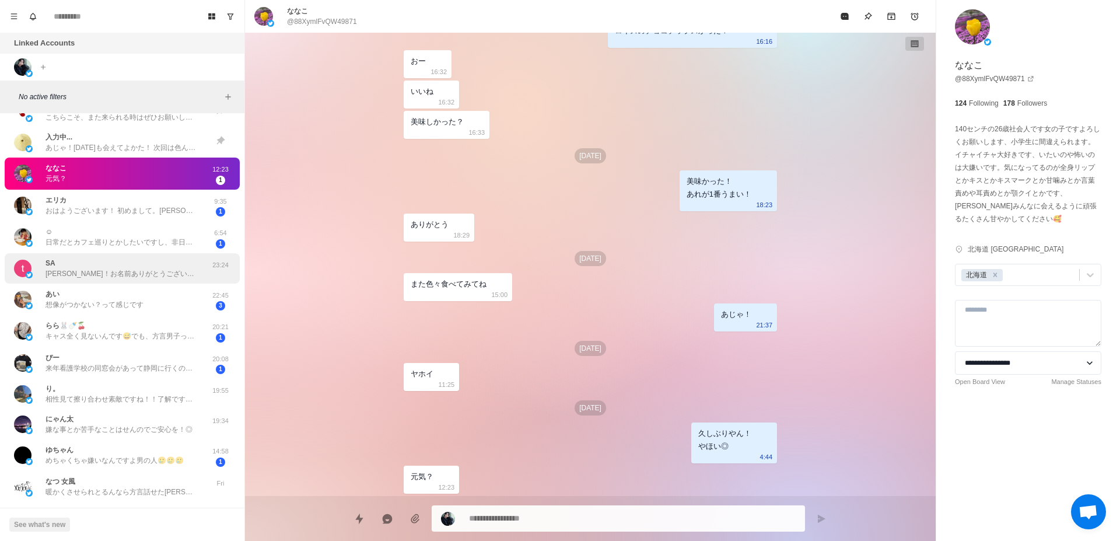
click at [131, 273] on p "[PERSON_NAME]！お名前ありがとうございます。なんか名前呼べるとまた愛おしさ増します🙌" at bounding box center [121, 273] width 152 height 10
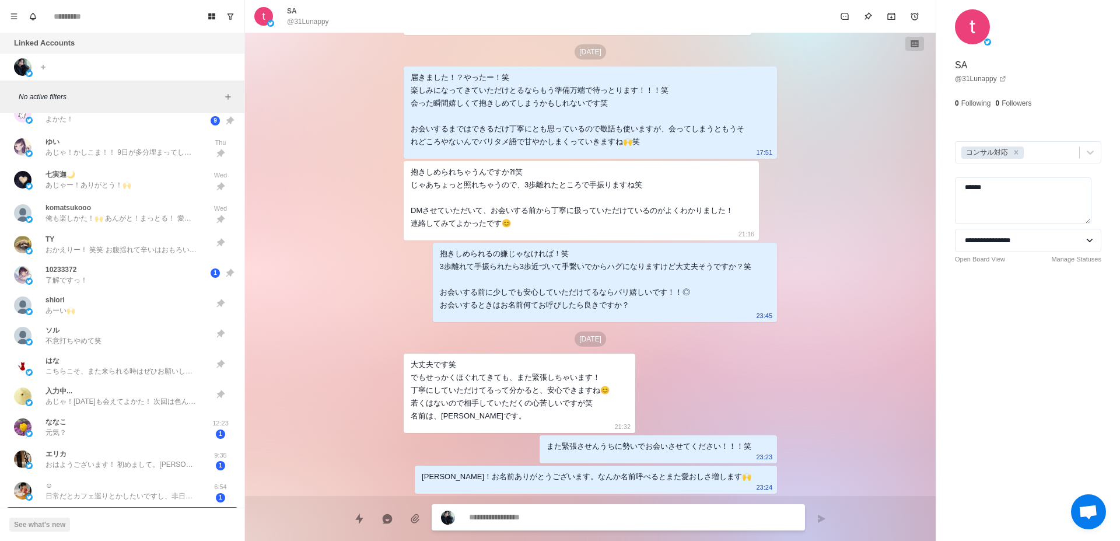
scroll to position [661, 0]
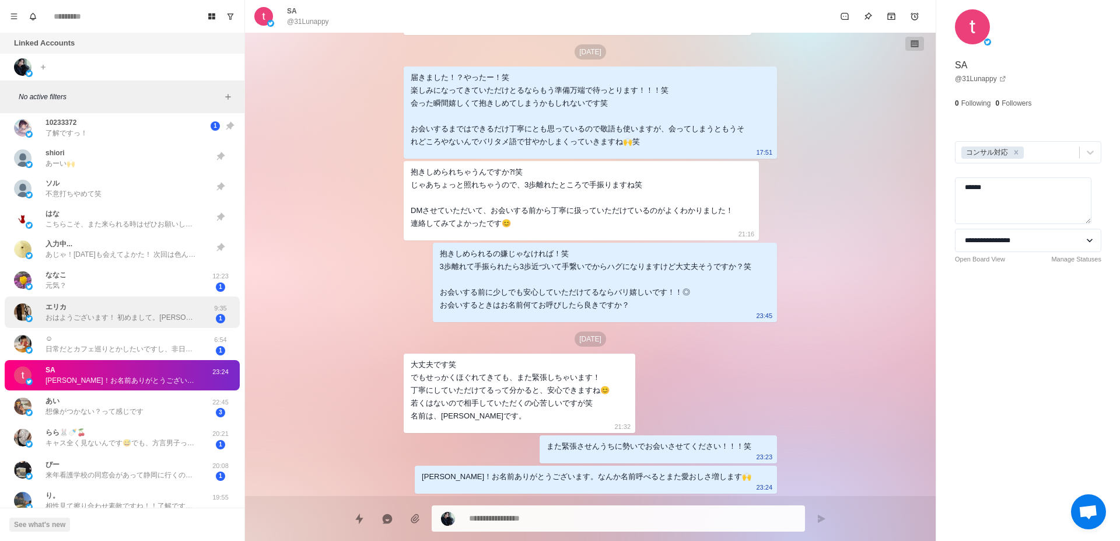
click at [132, 315] on p "おはようございます！ 初めまして。[PERSON_NAME]と申します。 フォローして頂きまして どうもありがとうございます。" at bounding box center [121, 317] width 152 height 10
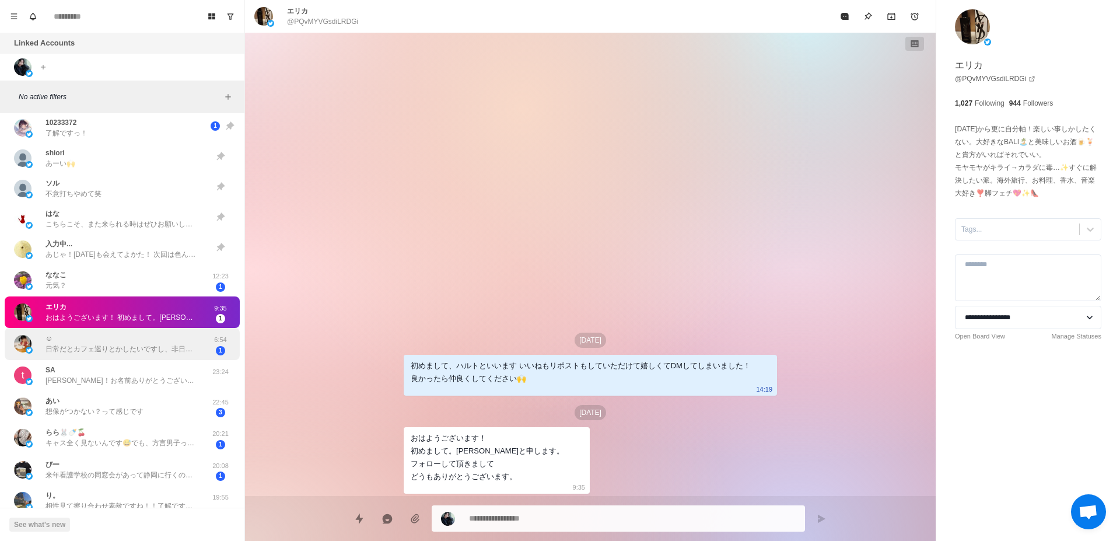
click at [126, 350] on p "日常だとカフェ巡りとかしたいですし、非日常だとばちぼこにいかれたいです😉笑笑笑" at bounding box center [121, 348] width 152 height 10
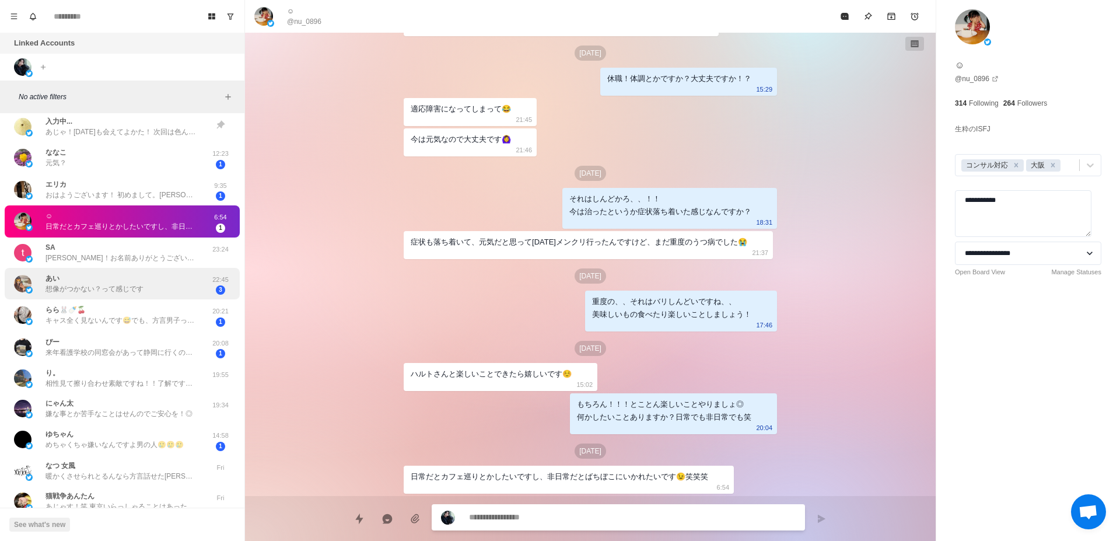
scroll to position [808, 0]
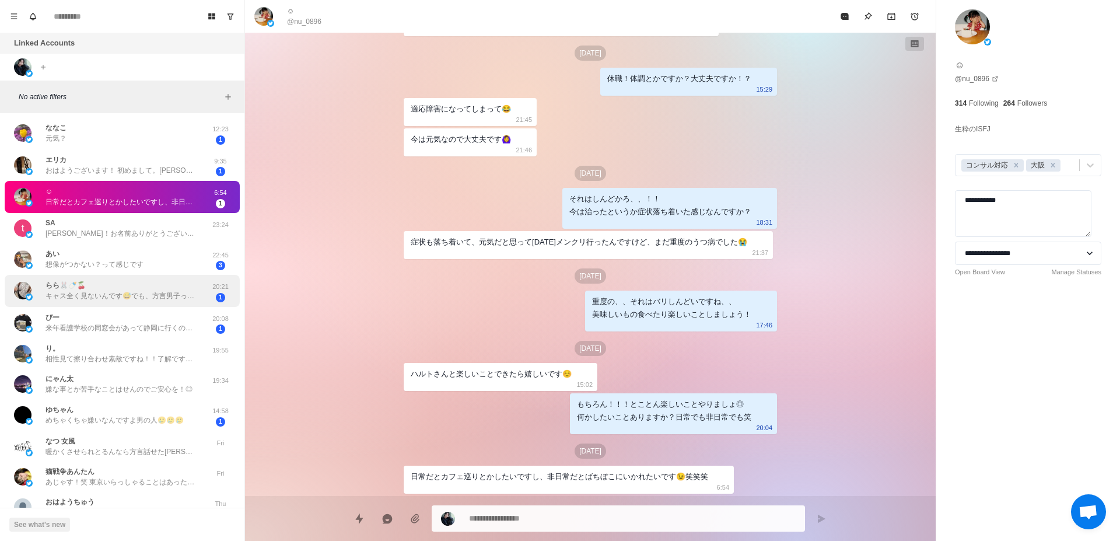
click at [148, 289] on div "らら🐰🍼🍒 キャス全く見ないんです😅でも、方言男子ってだけで最高なので😍実際お会いするまで楽しみにしてます( ˙³˙)⇝💕" at bounding box center [121, 290] width 152 height 21
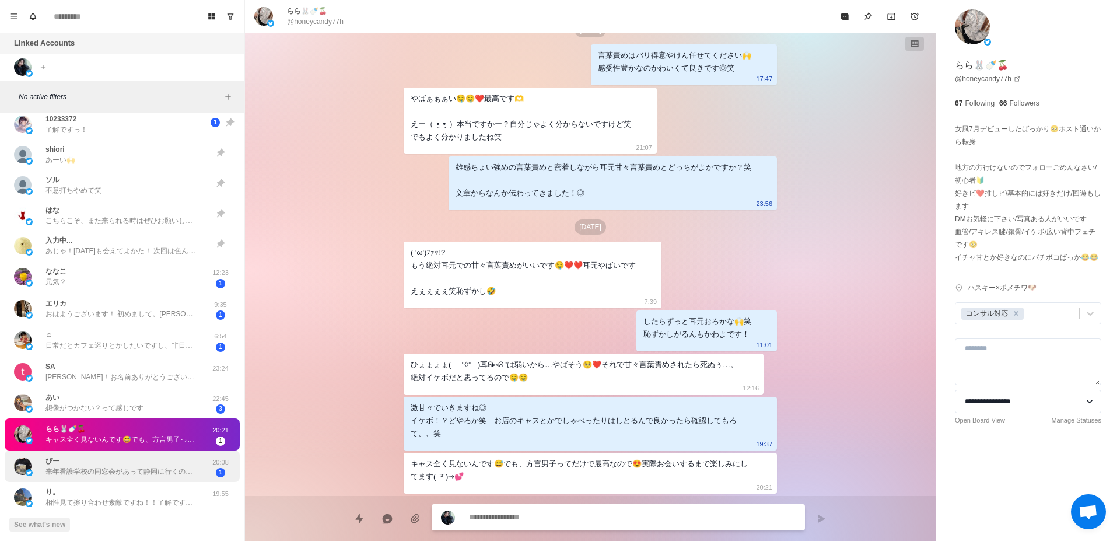
scroll to position [661, 0]
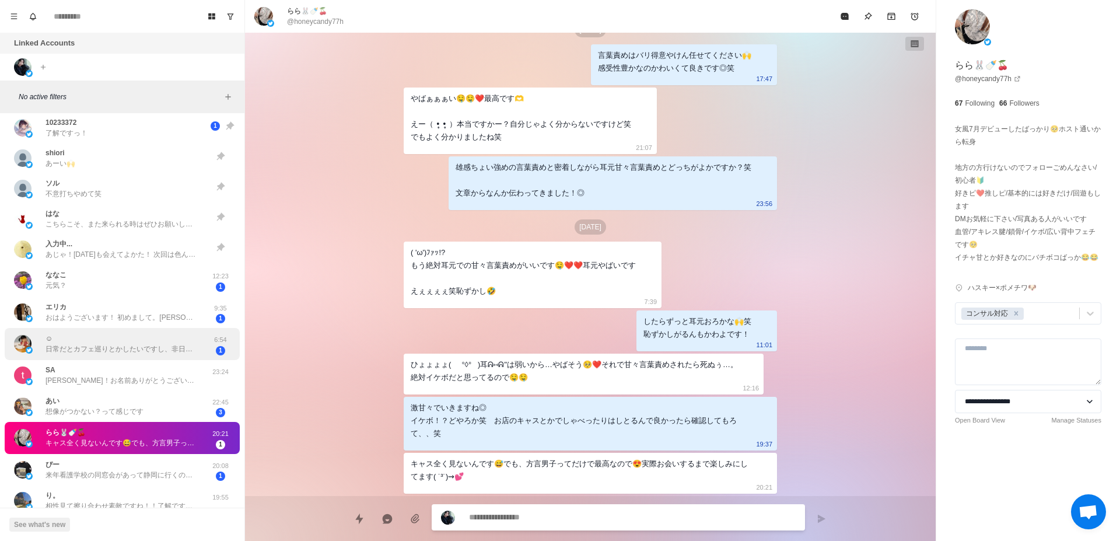
click at [113, 356] on div "☺︎ 日常だとカフェ巡りとかしたいですし、非日常だとばちぼこにいかれたいです😉笑笑笑 6:54 1" at bounding box center [122, 344] width 235 height 32
type textarea "*"
type textarea "**********"
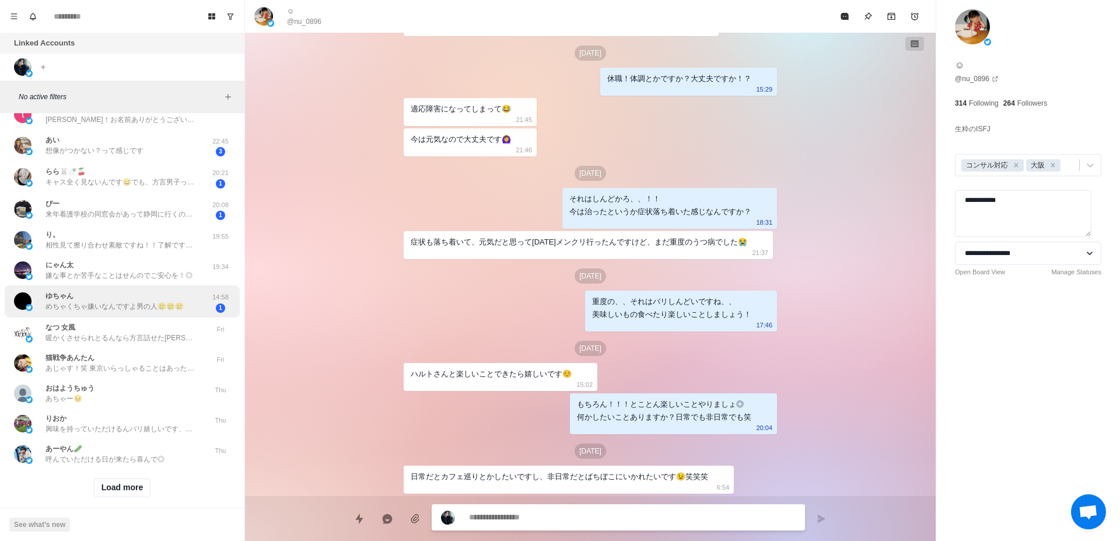
scroll to position [944, 0]
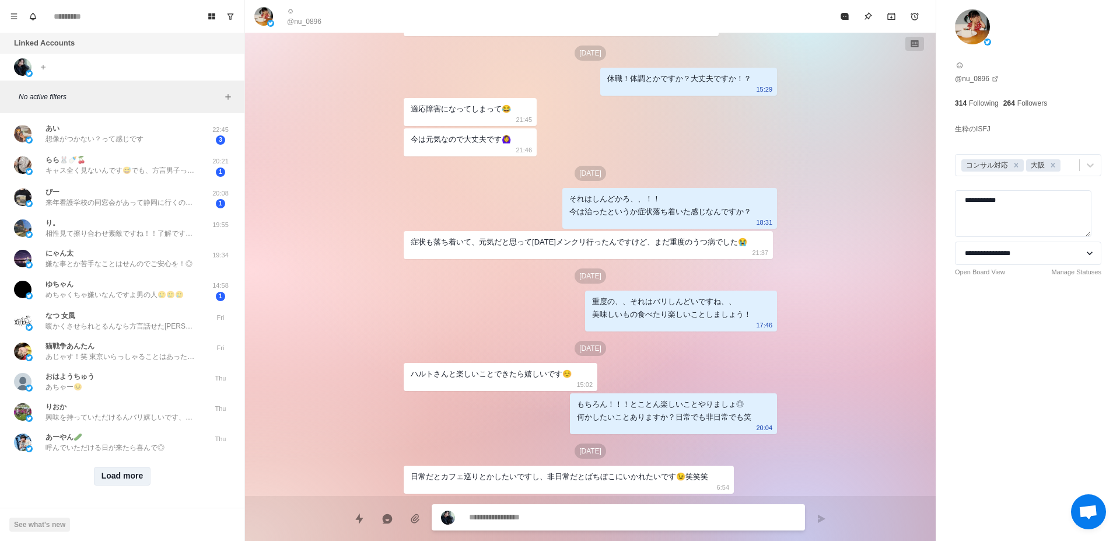
click at [127, 467] on button "Load more" at bounding box center [122, 476] width 57 height 19
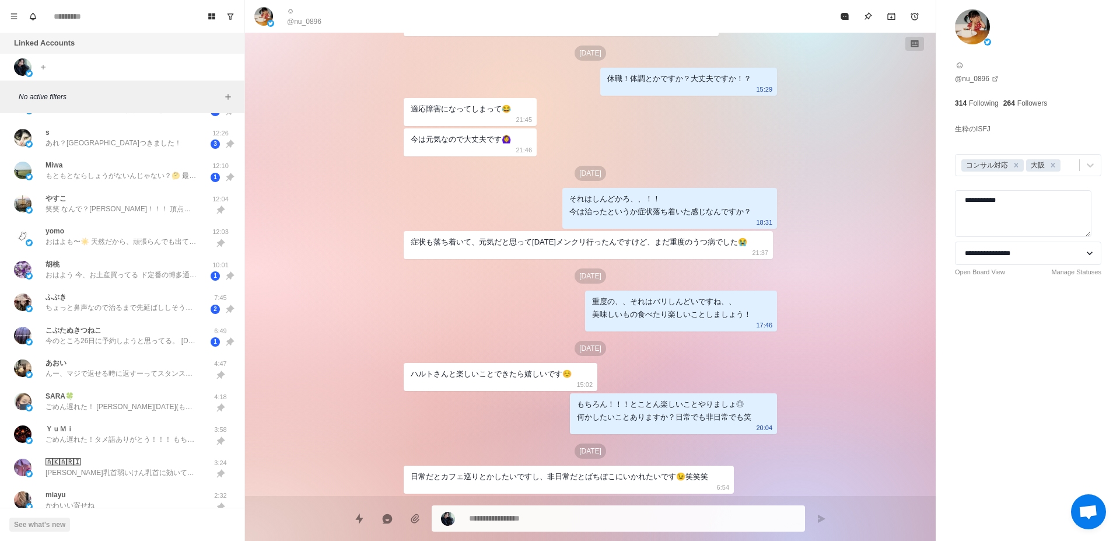
scroll to position [0, 0]
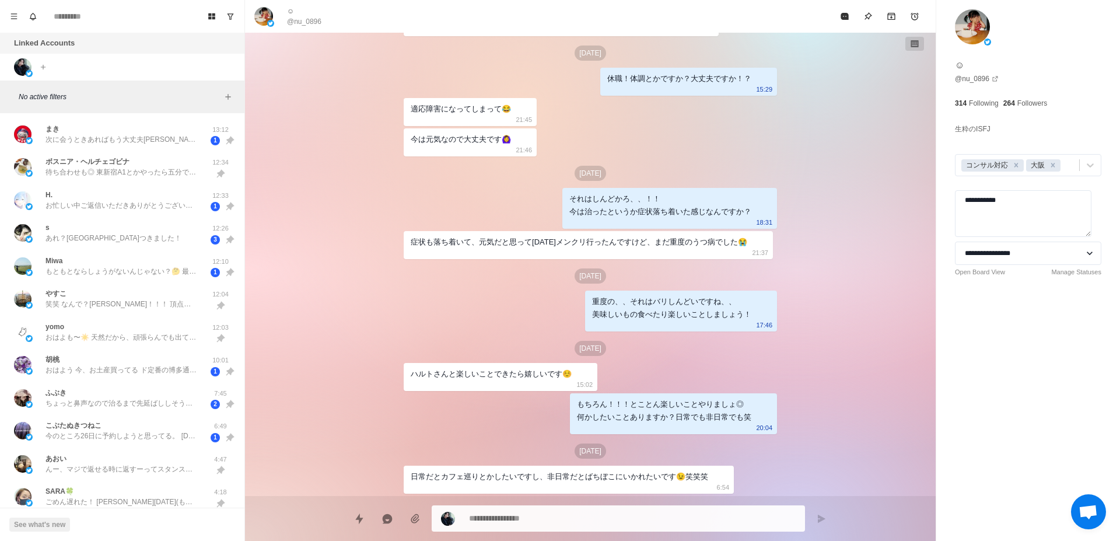
type textarea "*"
